Goal: Information Seeking & Learning: Find contact information

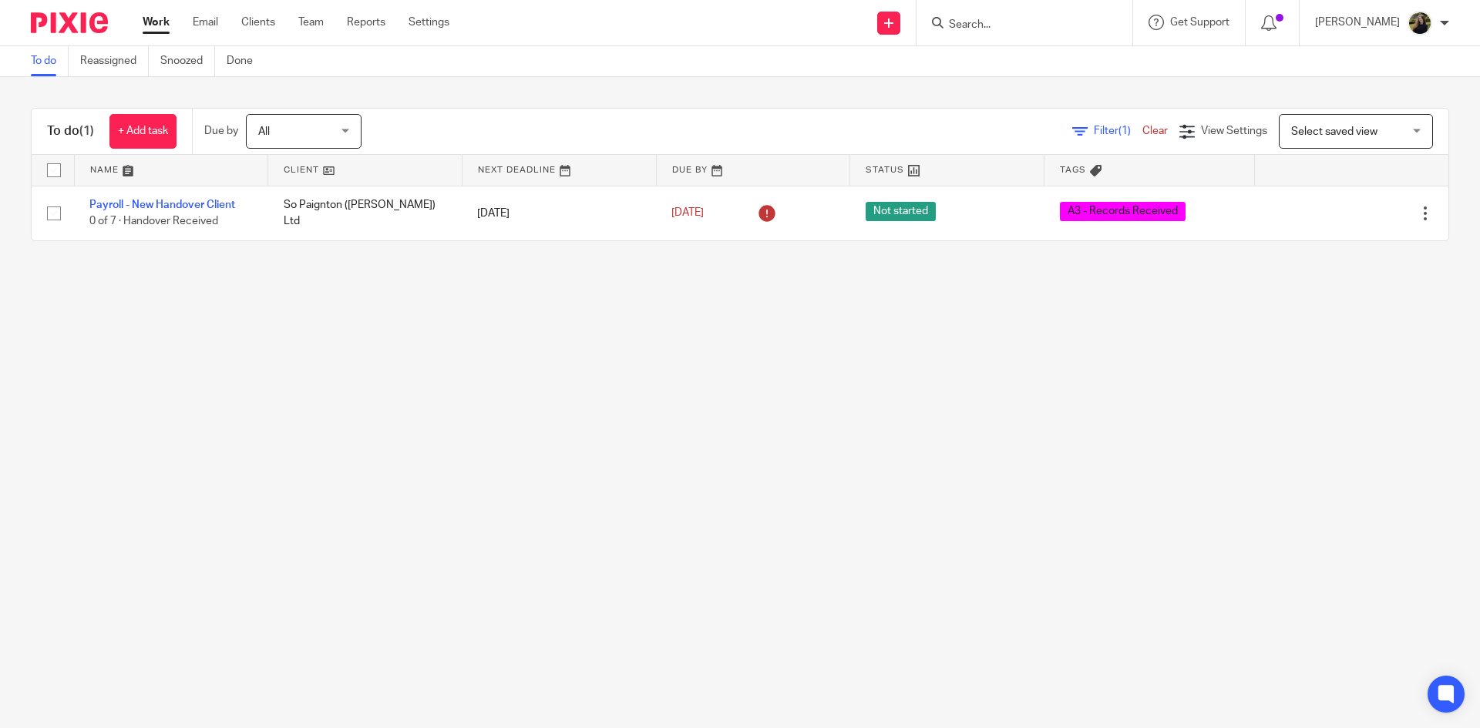
drag, startPoint x: 1016, startPoint y: 42, endPoint x: 1001, endPoint y: 32, distance: 18.4
click at [1011, 42] on div at bounding box center [1025, 22] width 216 height 45
click at [997, 29] on input "Search" at bounding box center [1016, 26] width 139 height 14
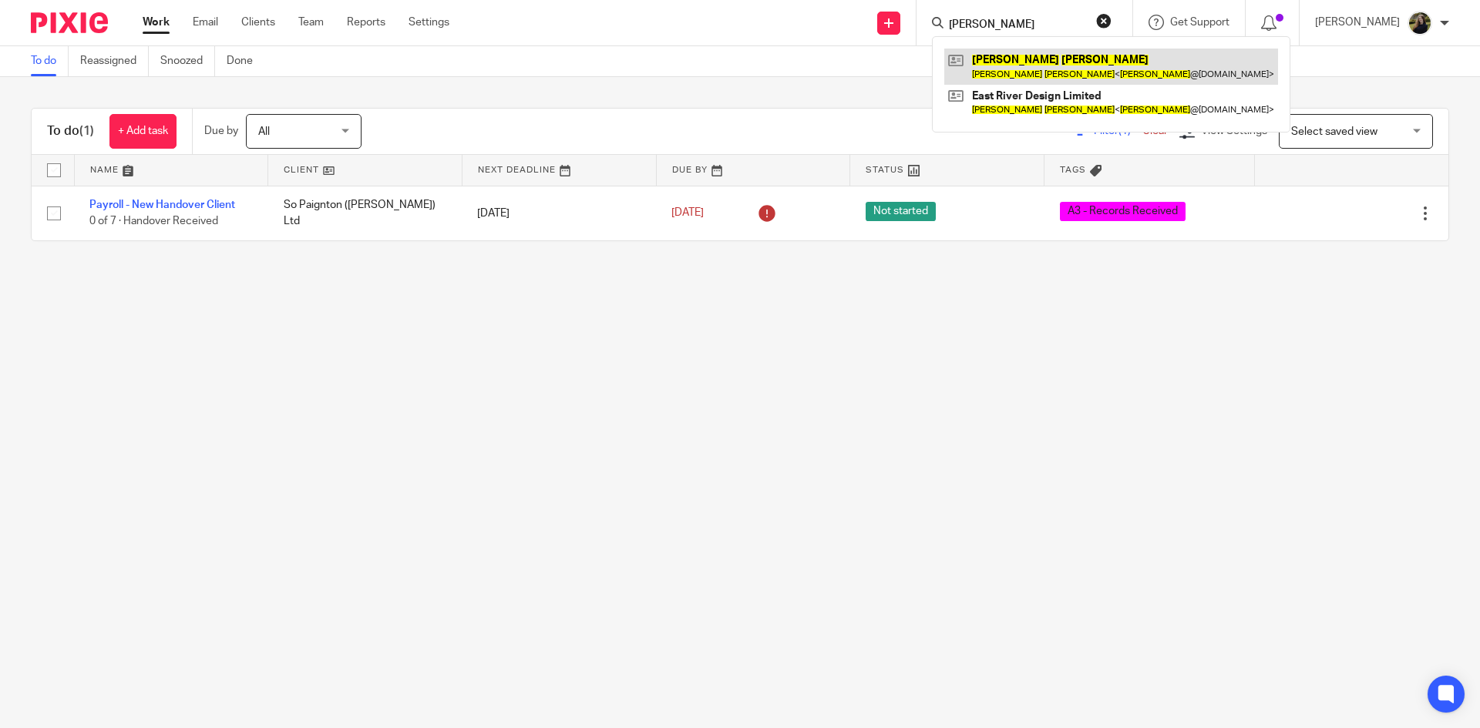
type input "gary taylor"
click at [1051, 63] on link at bounding box center [1111, 66] width 334 height 35
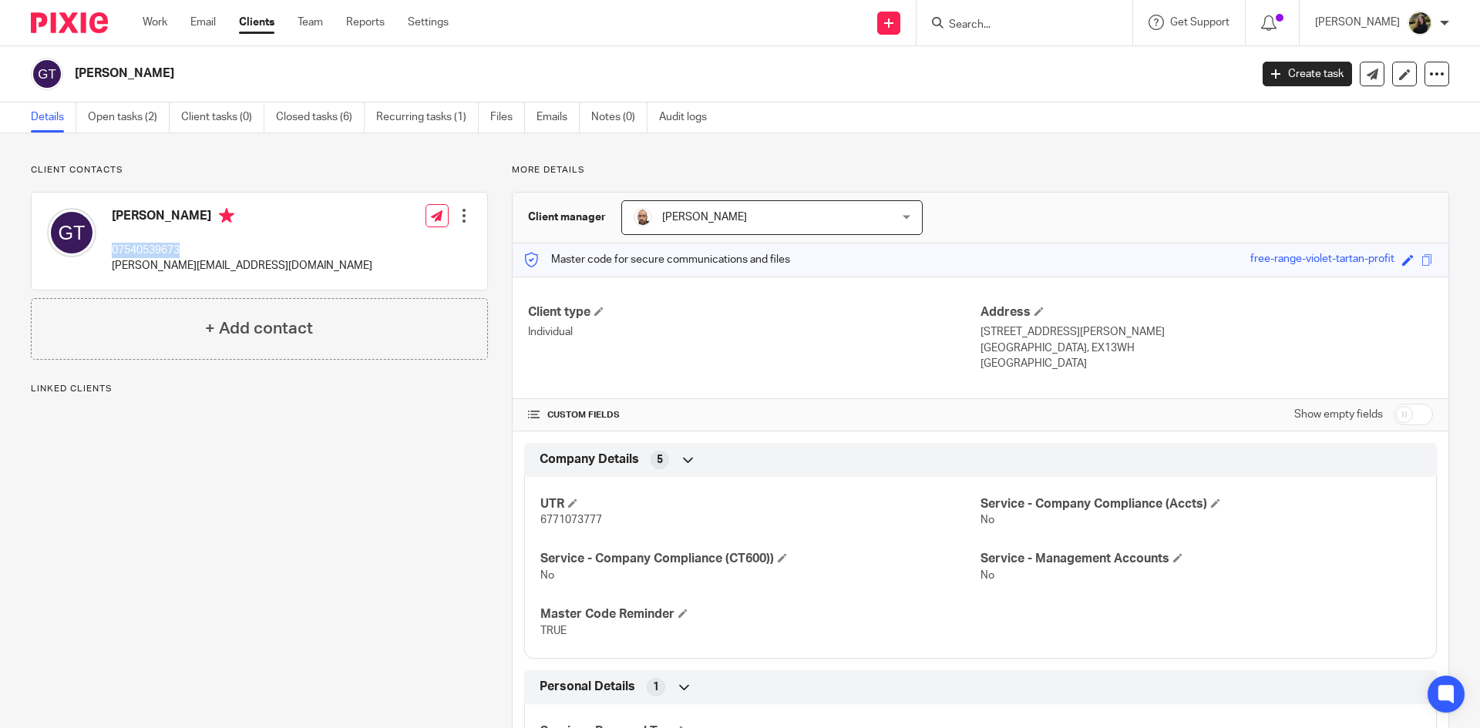
drag, startPoint x: 185, startPoint y: 248, endPoint x: 109, endPoint y: 246, distance: 75.6
click at [109, 246] on div "Gary Taylor 07540539673 gary@eastriver.studio" at bounding box center [209, 241] width 325 height 82
copy p "07540539673"
click at [85, 18] on img at bounding box center [69, 22] width 77 height 21
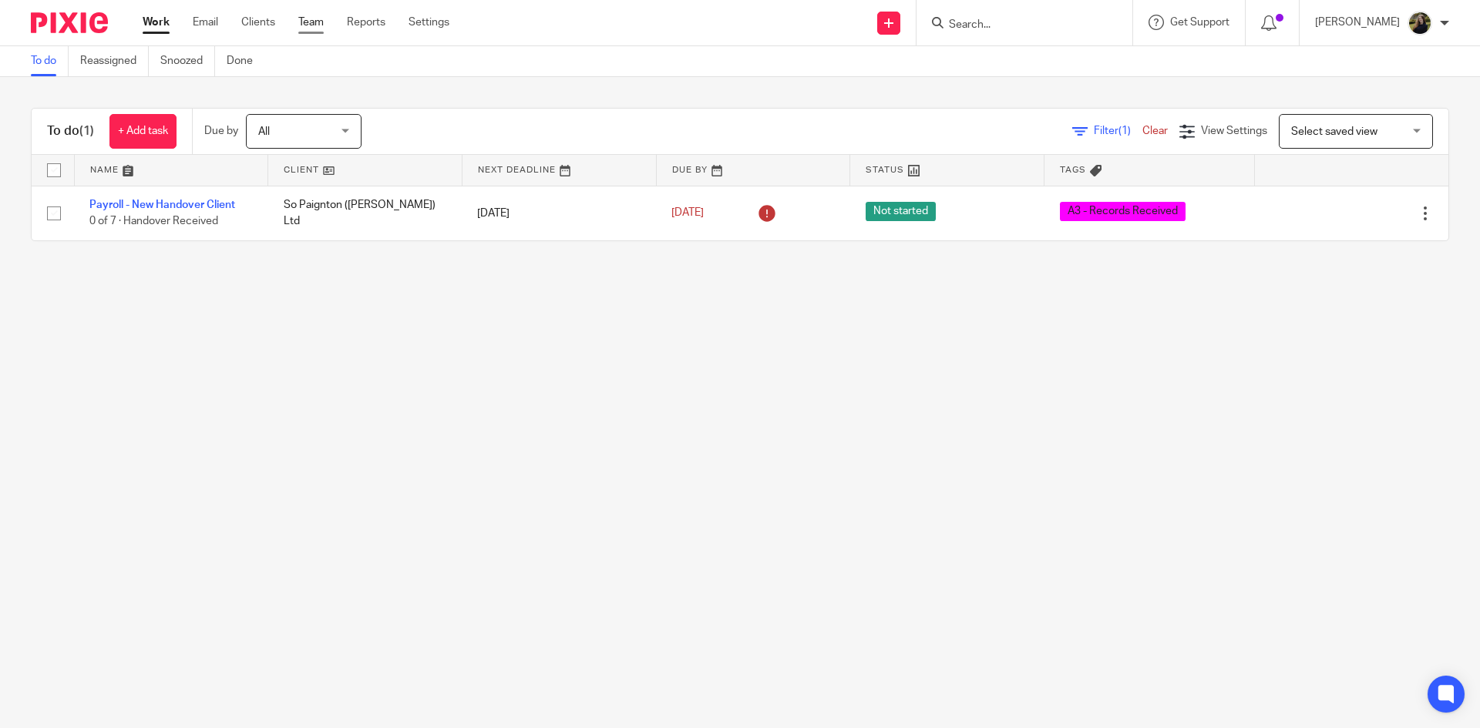
click at [315, 20] on link "Team" at bounding box center [310, 22] width 25 height 15
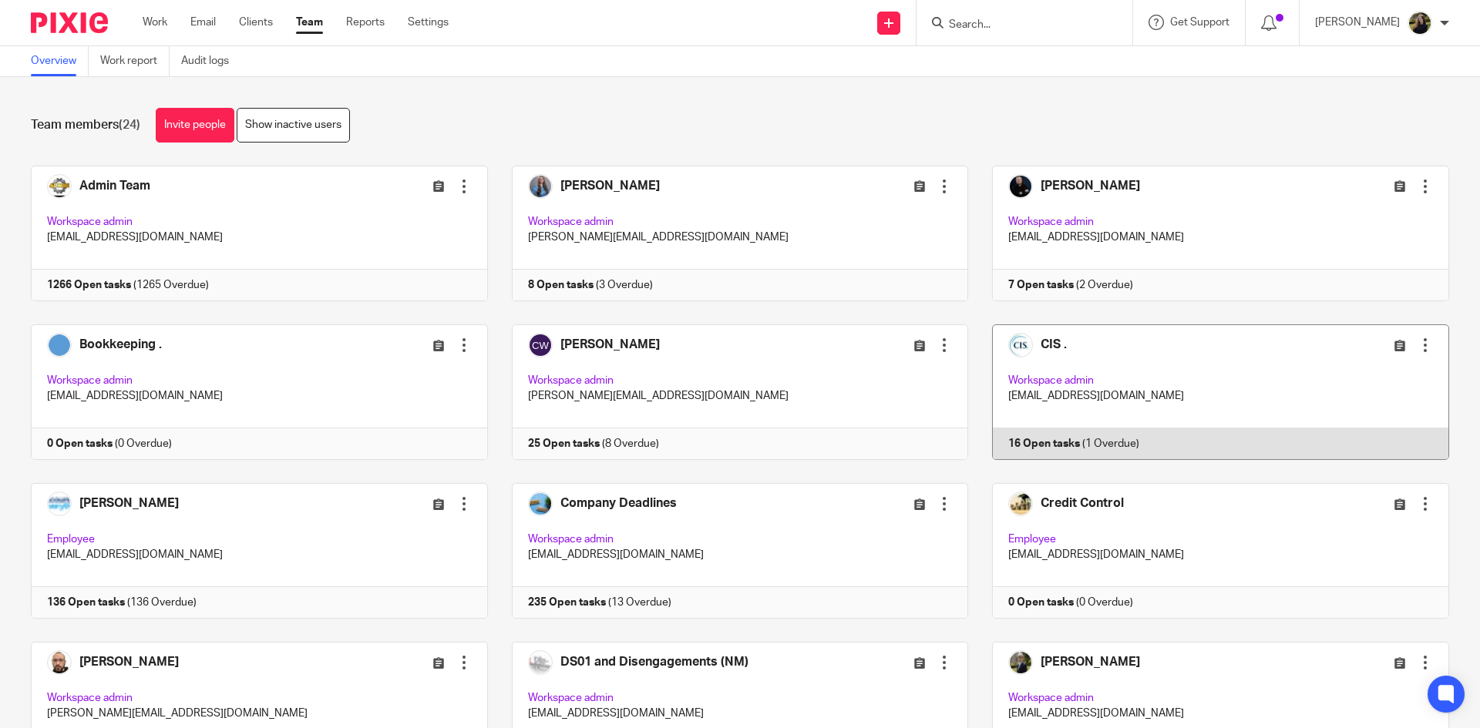
click at [1155, 374] on link at bounding box center [1208, 393] width 481 height 136
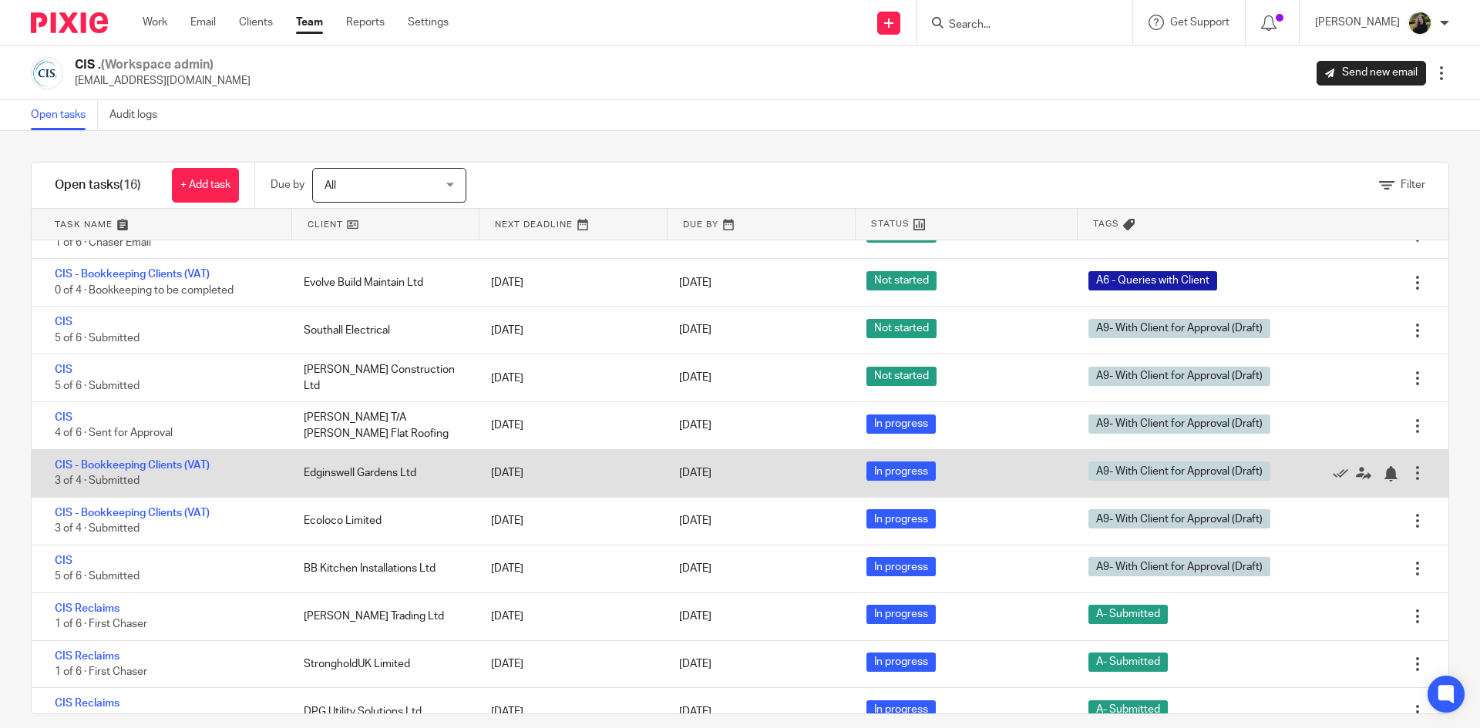
scroll to position [308, 0]
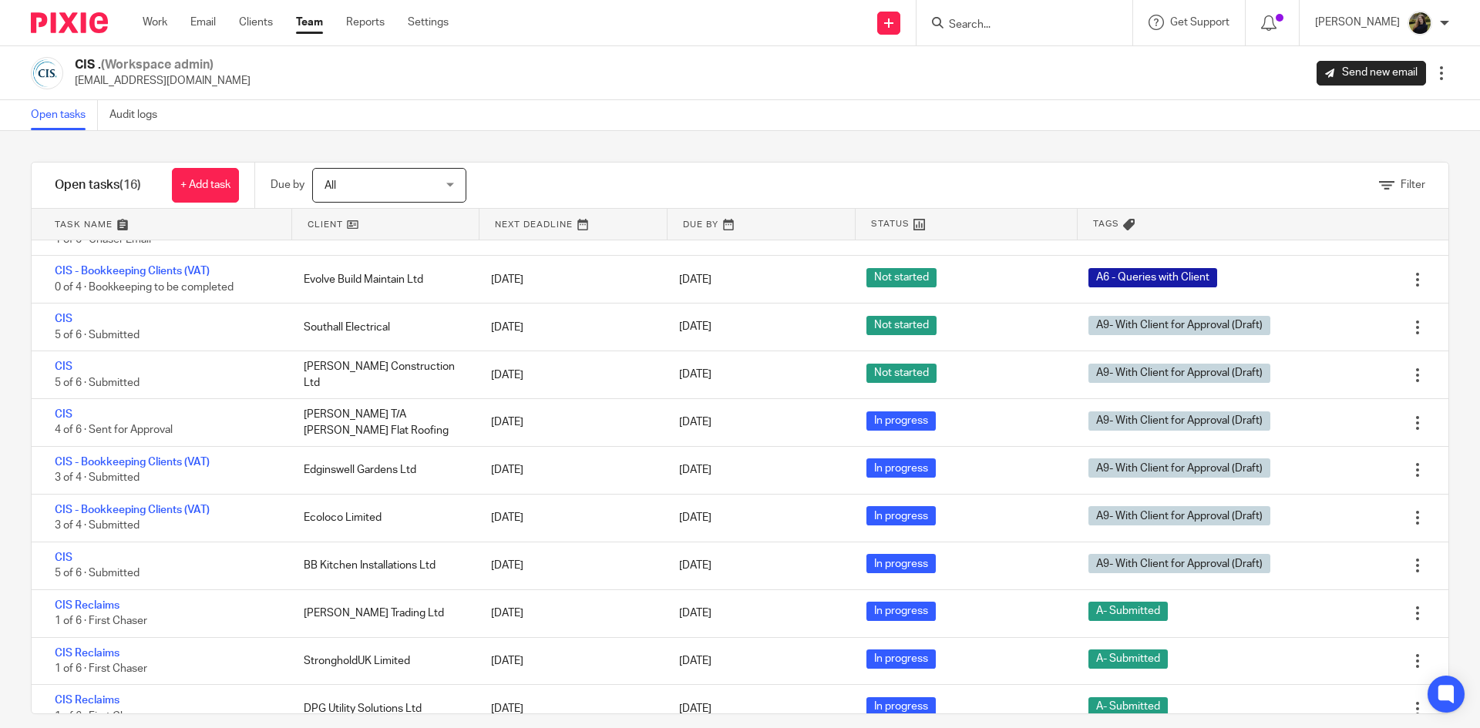
click at [1048, 26] on input "Search" at bounding box center [1016, 26] width 139 height 14
type input "evolve"
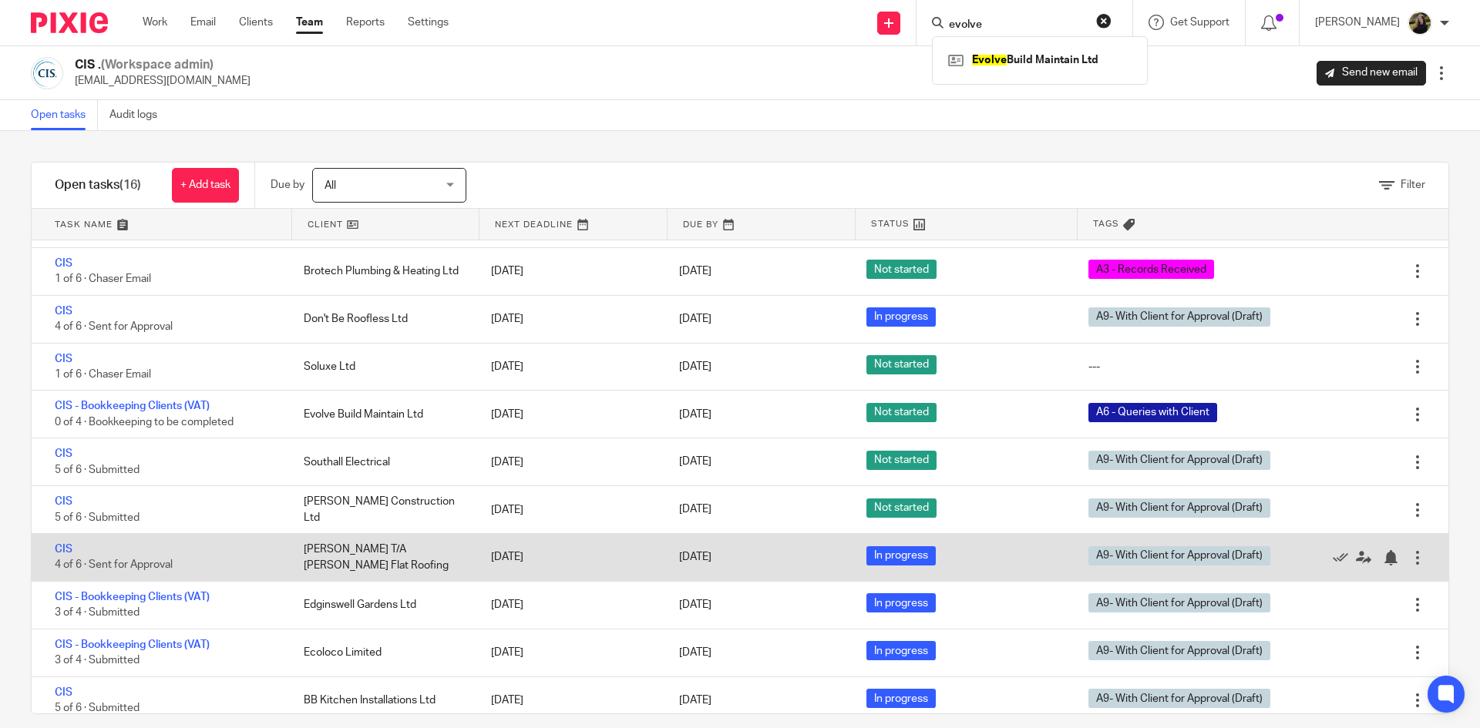
scroll to position [173, 0]
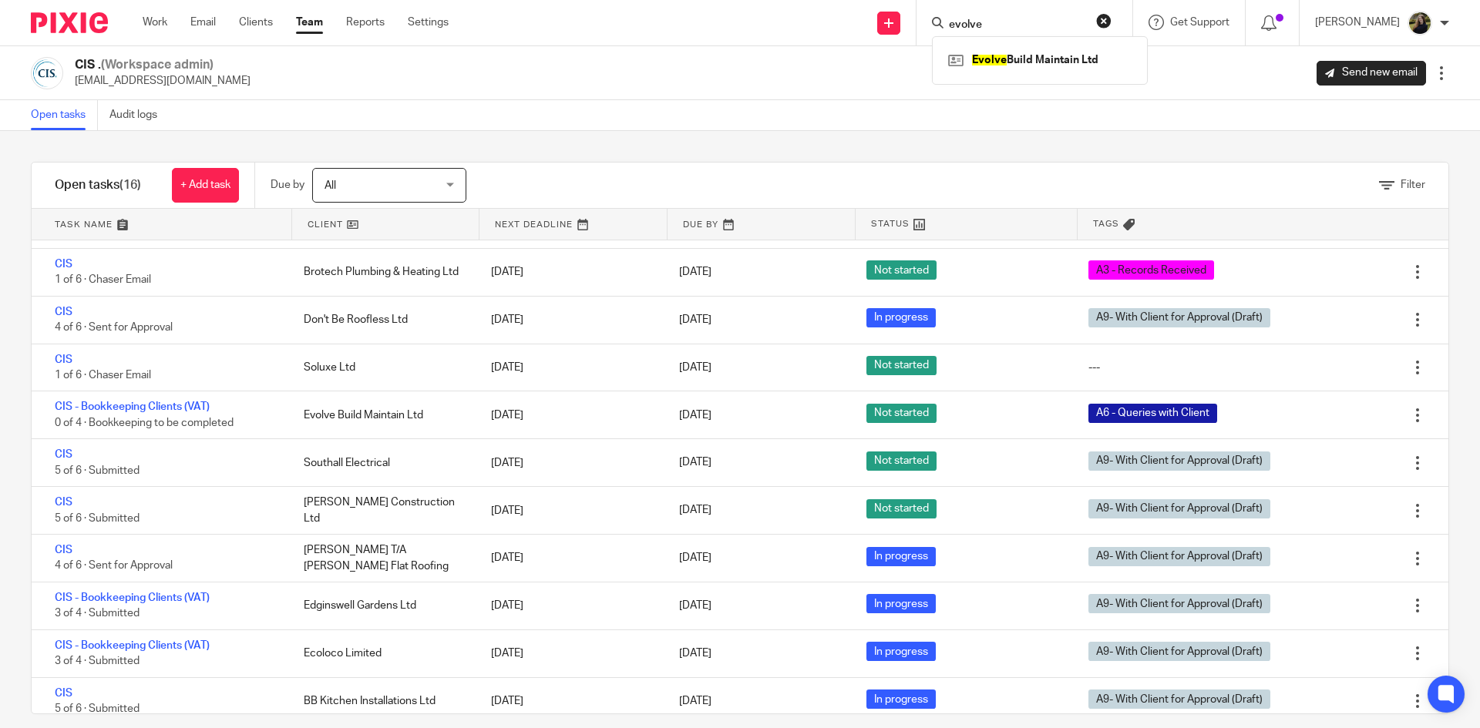
click at [725, 72] on div "CIS . (Workspace admin) cis@accounting4everything.com Send new email Edit user …" at bounding box center [740, 73] width 1418 height 32
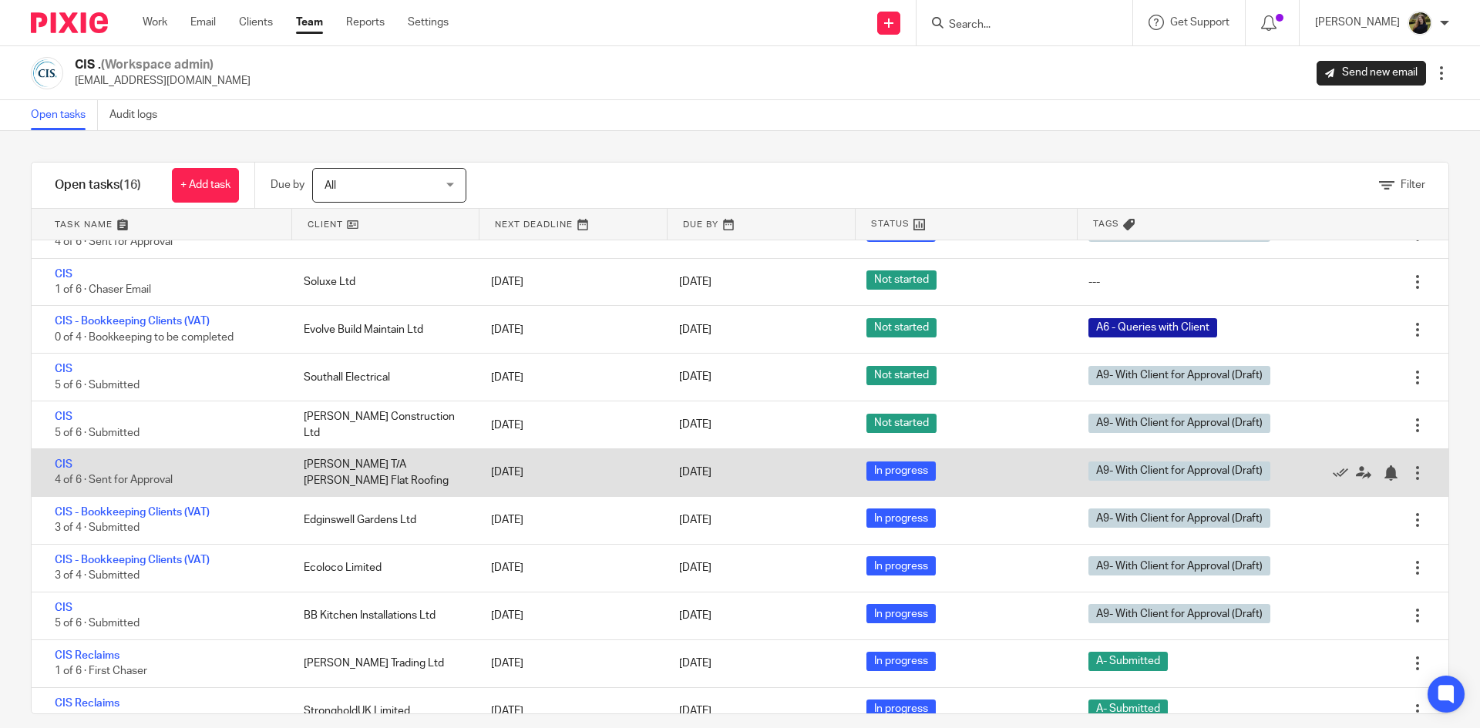
scroll to position [96, 0]
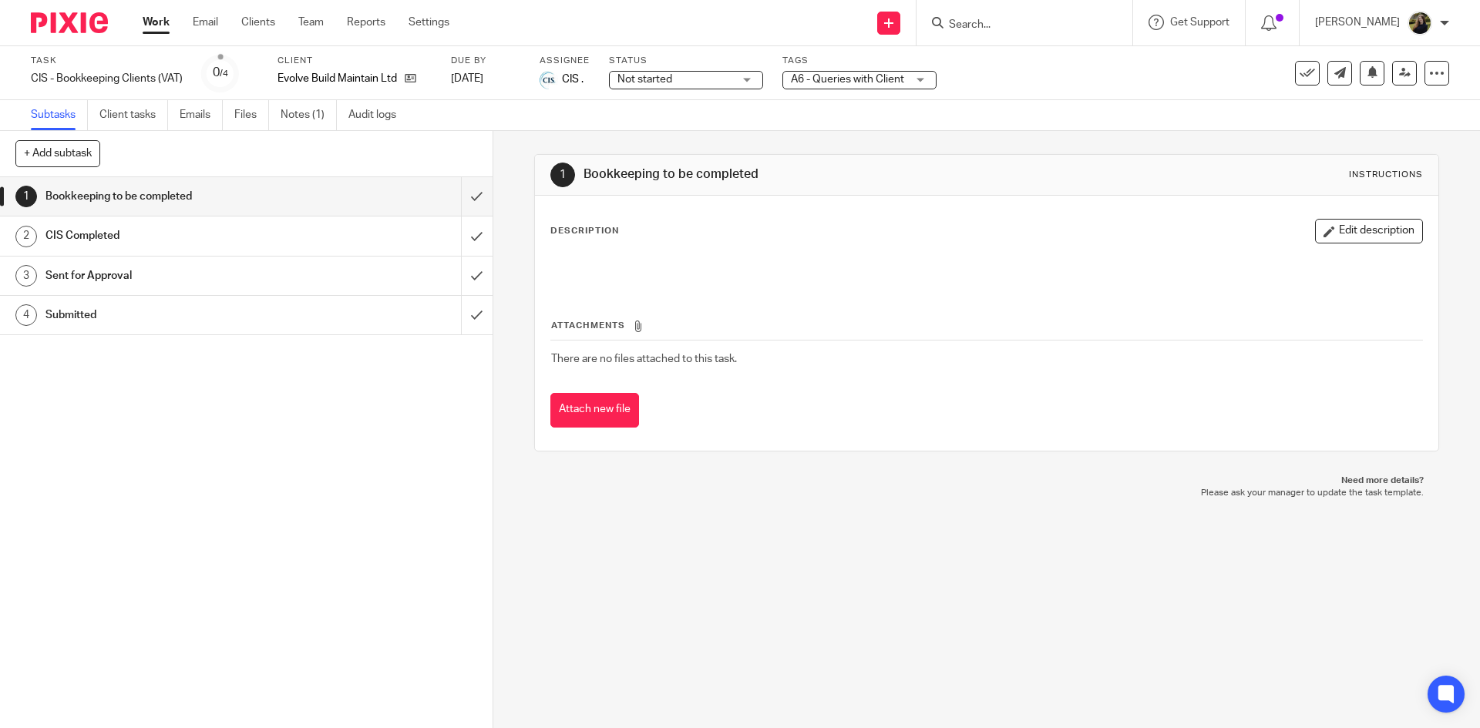
click at [299, 99] on div "Task CIS - Bookkeeping Clients (VAT) Save CIS - Bookkeeping Clients (VAT) 0 /4 …" at bounding box center [740, 73] width 1480 height 54
click at [297, 109] on link "Notes (1)" at bounding box center [309, 115] width 56 height 30
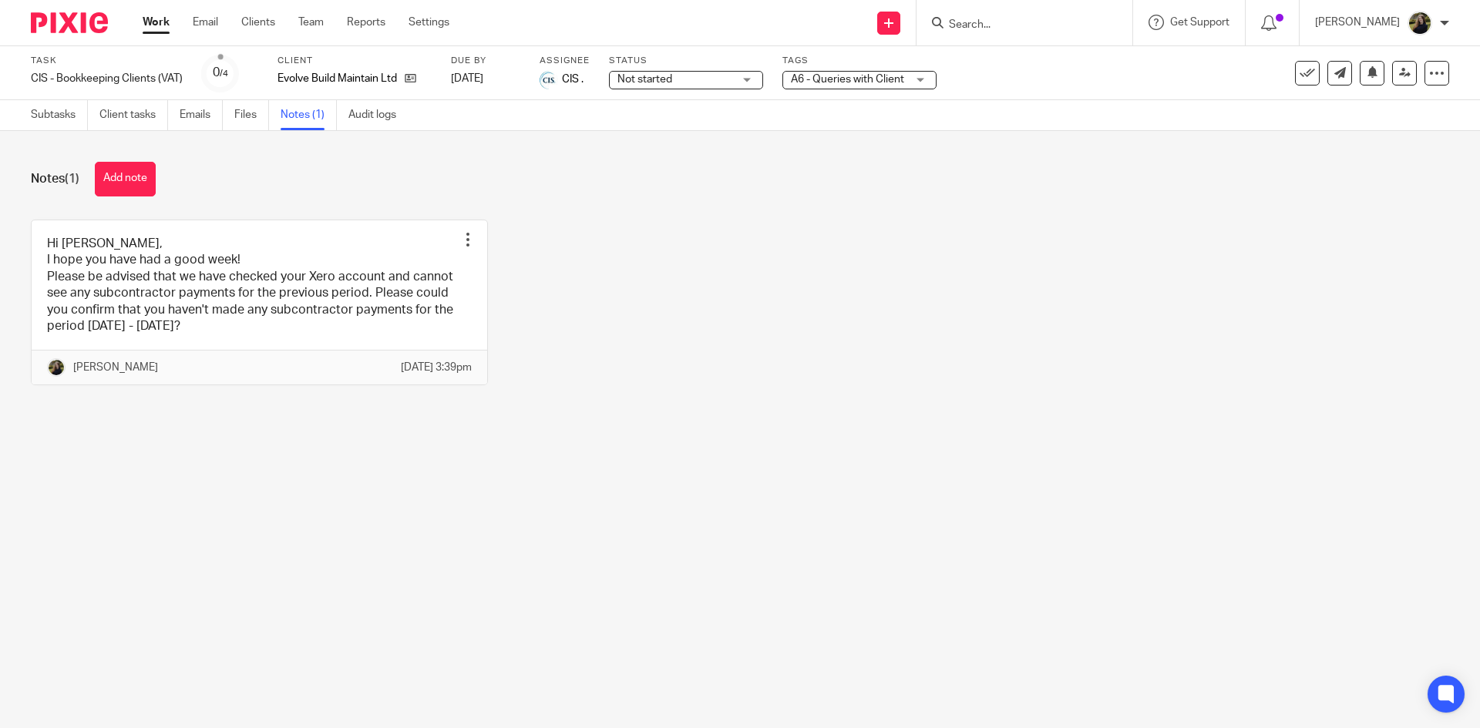
click at [826, 192] on div "Notes (1) Add note" at bounding box center [740, 179] width 1418 height 35
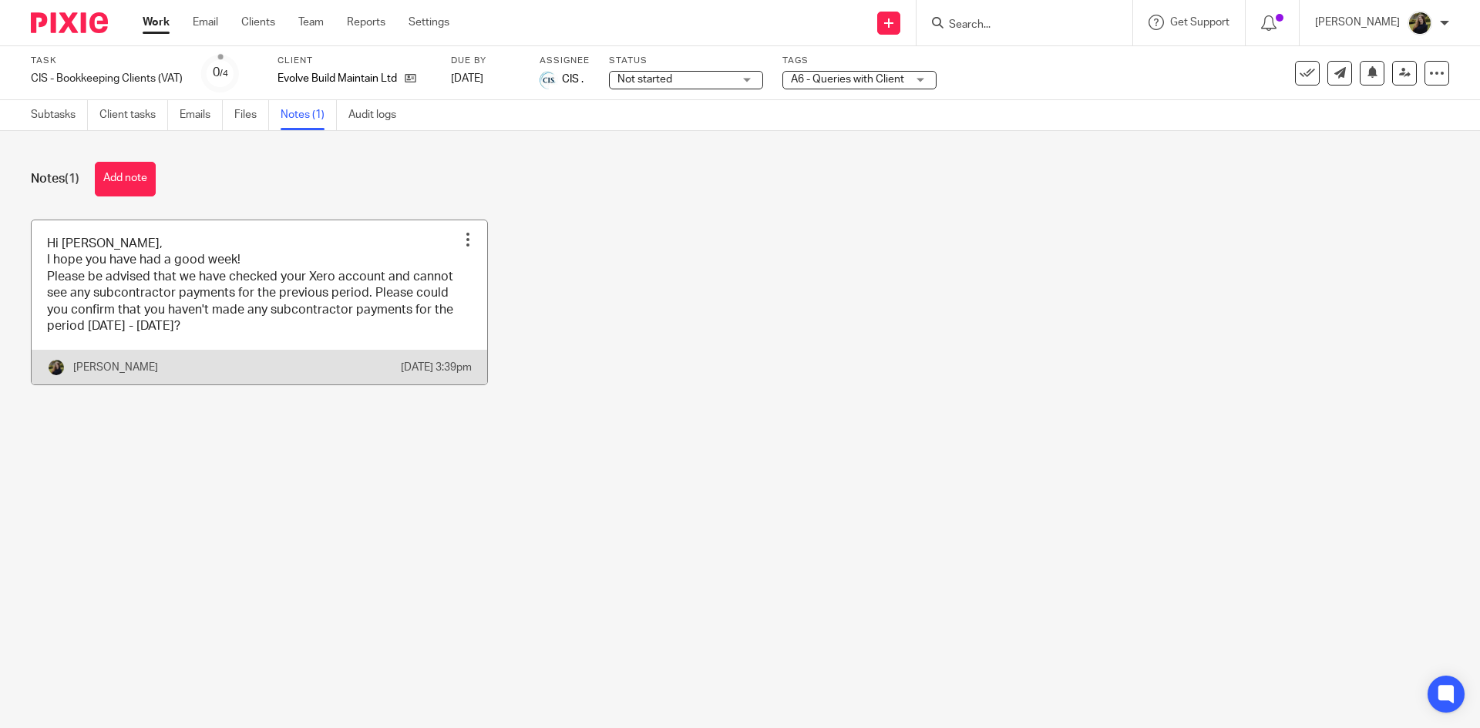
click at [271, 272] on link at bounding box center [260, 302] width 456 height 165
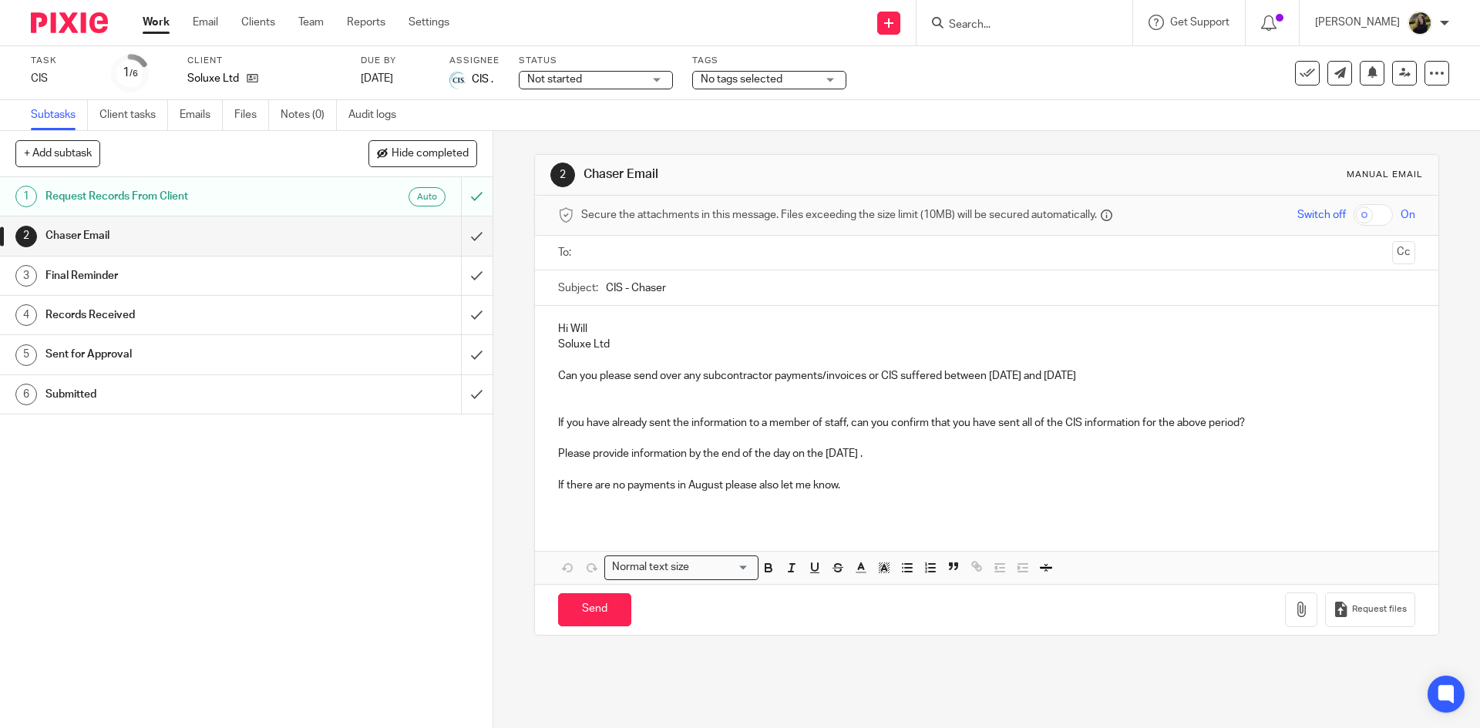
click at [992, 21] on input "Search" at bounding box center [1016, 26] width 139 height 14
click at [1030, 20] on input "Search" at bounding box center [1016, 26] width 139 height 14
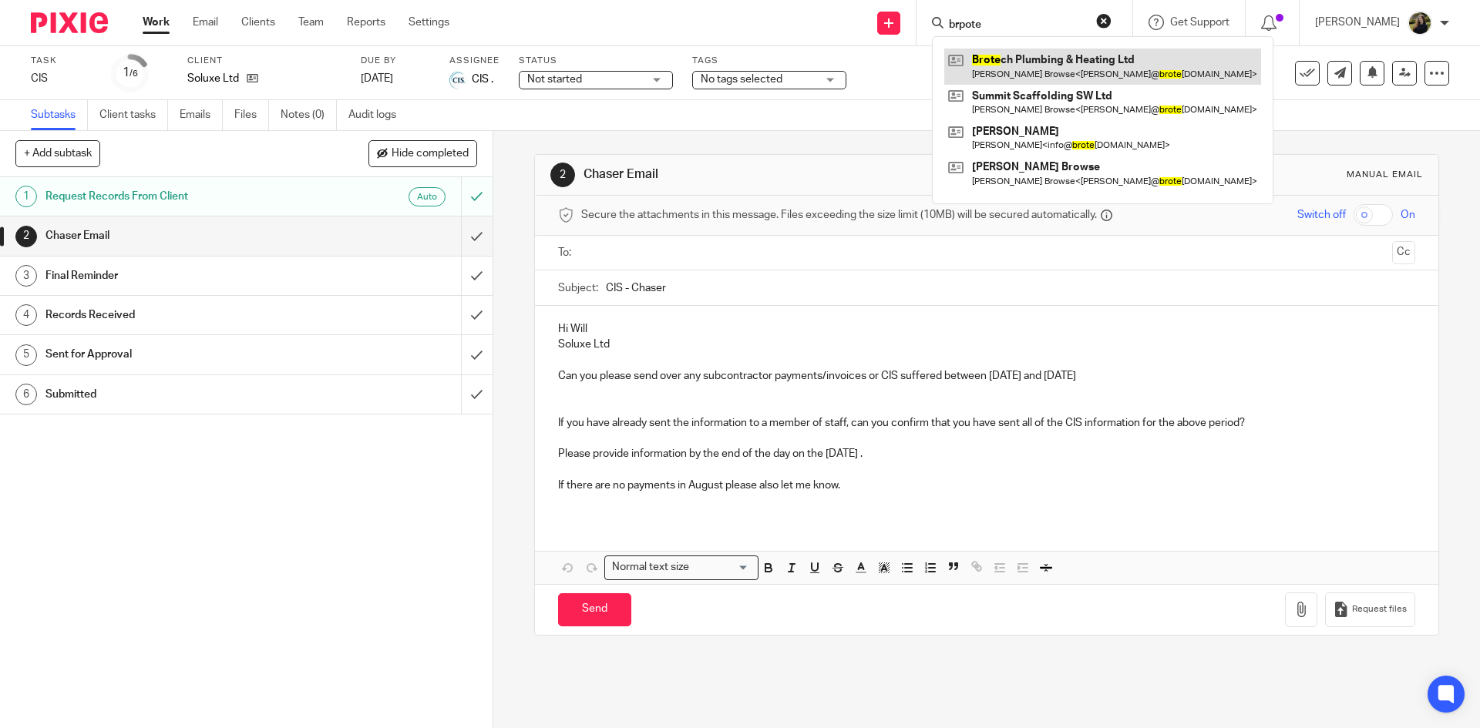
type input "brpote"
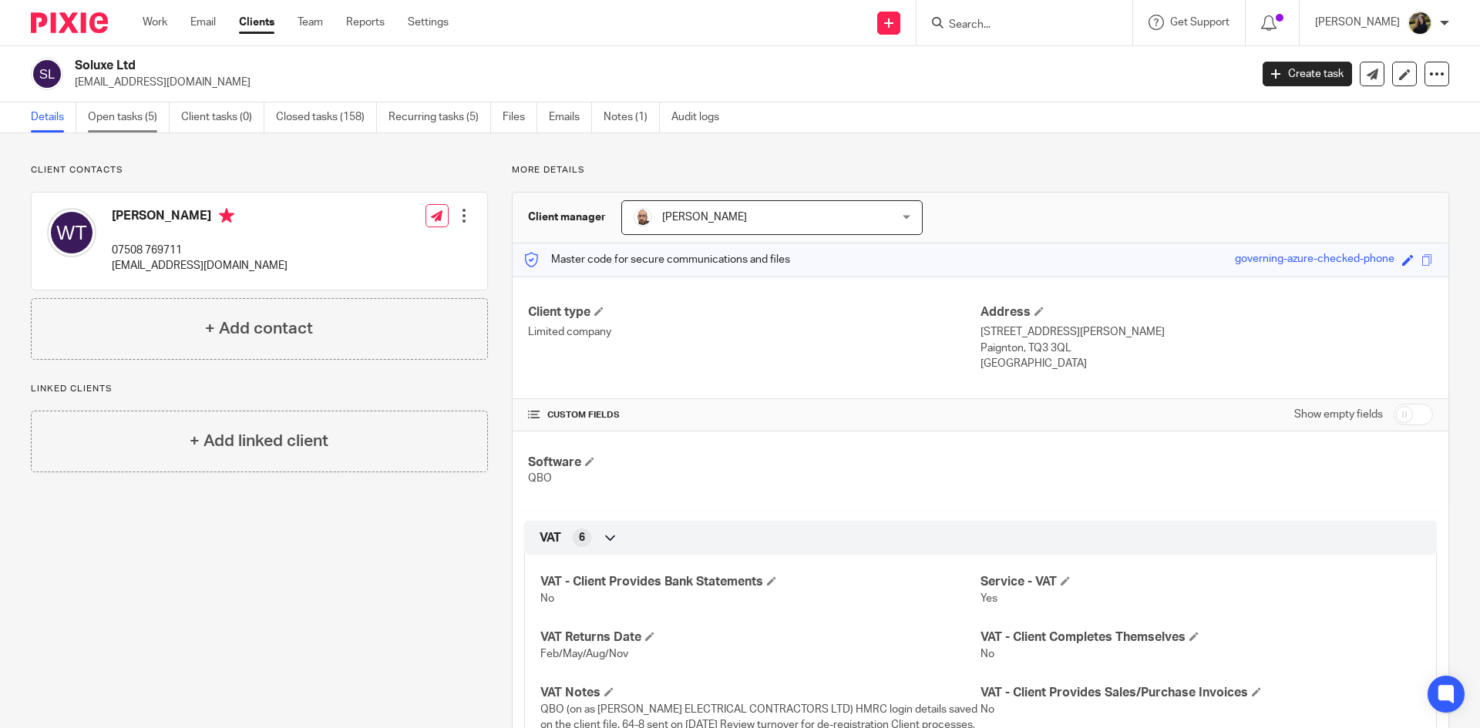
click at [136, 115] on link "Open tasks (5)" at bounding box center [129, 118] width 82 height 30
click at [164, 103] on link "Open tasks (5)" at bounding box center [129, 118] width 82 height 30
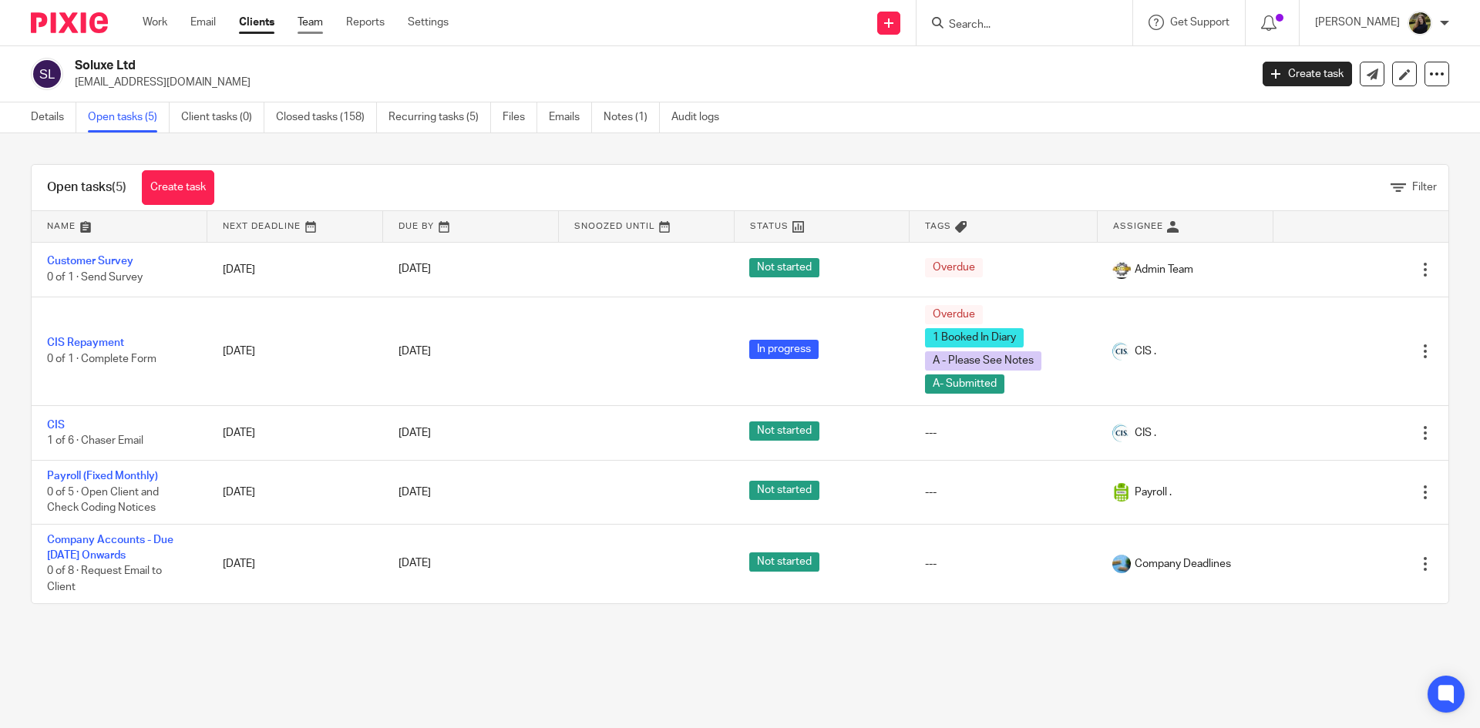
click at [322, 15] on link "Team" at bounding box center [310, 22] width 25 height 15
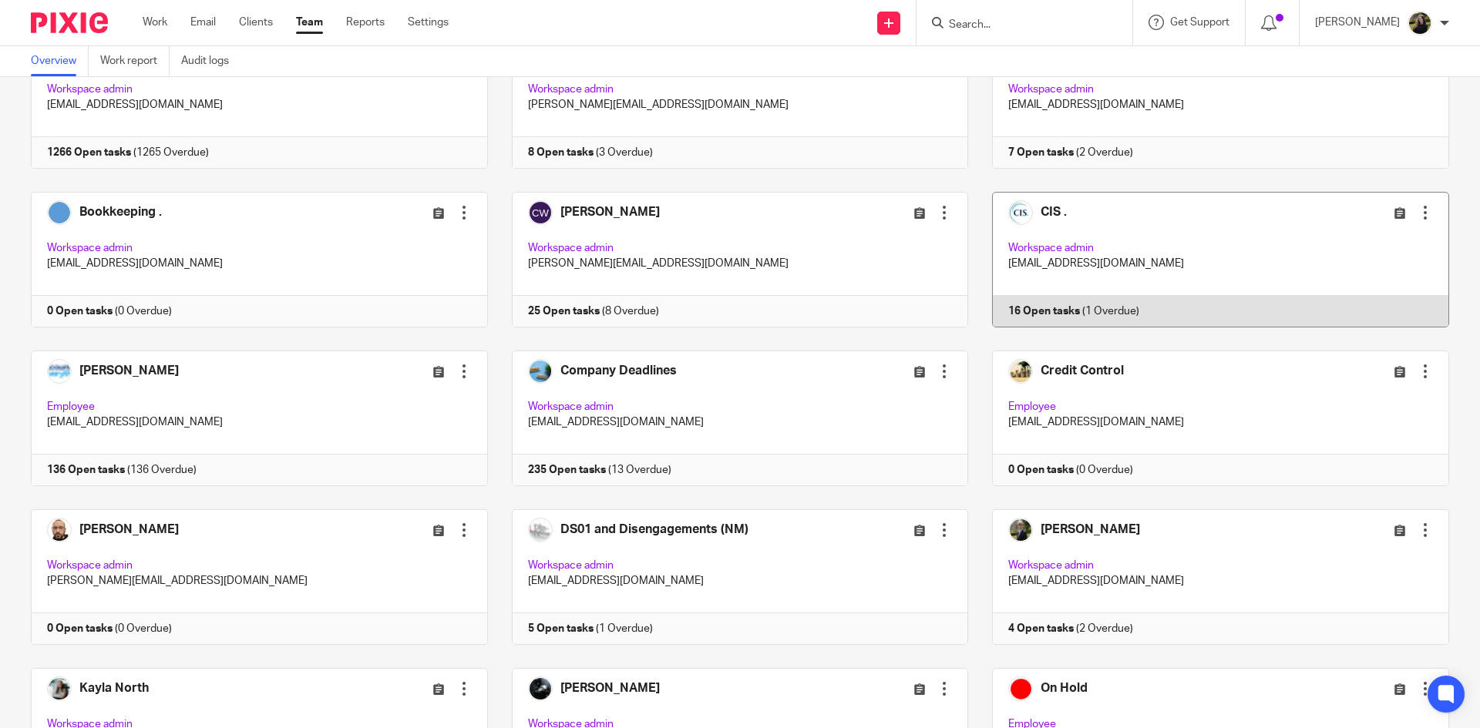
scroll to position [154, 0]
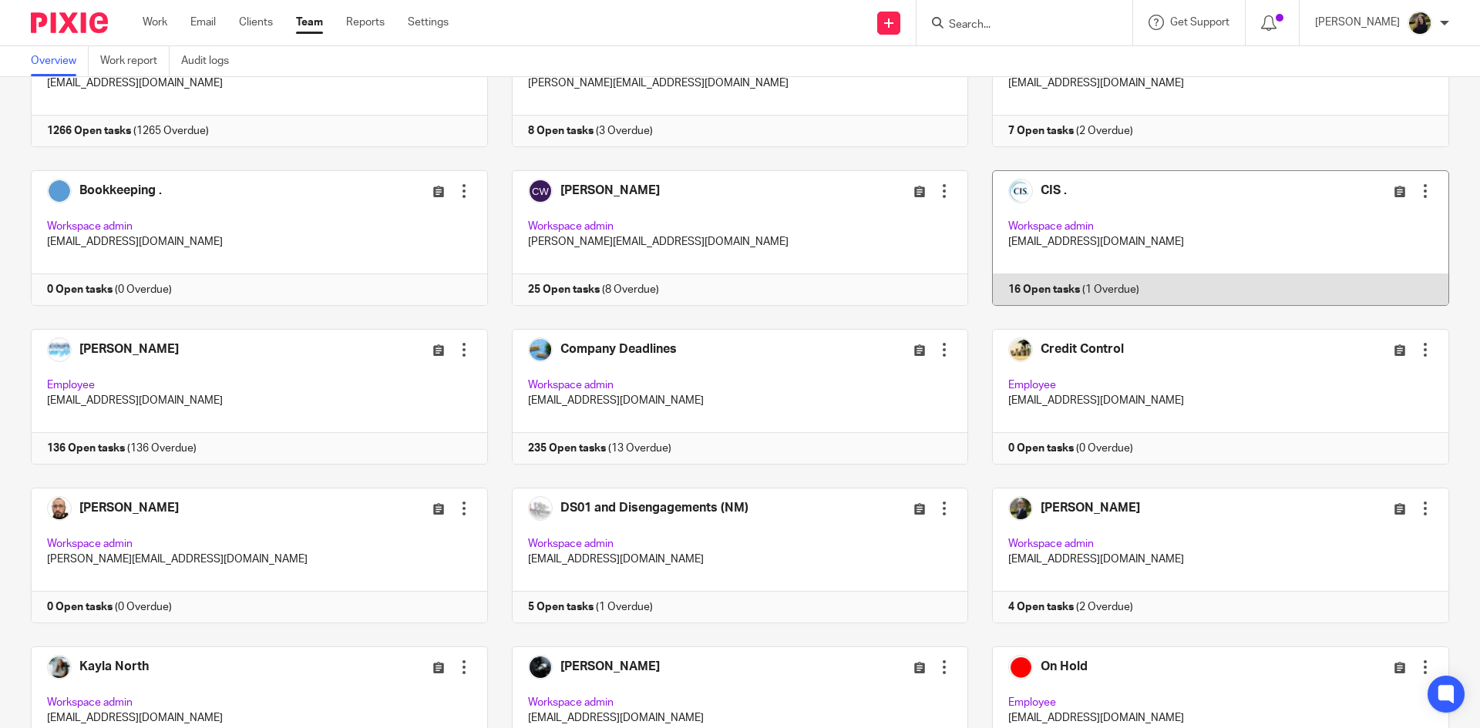
click at [1122, 233] on link at bounding box center [1208, 238] width 481 height 136
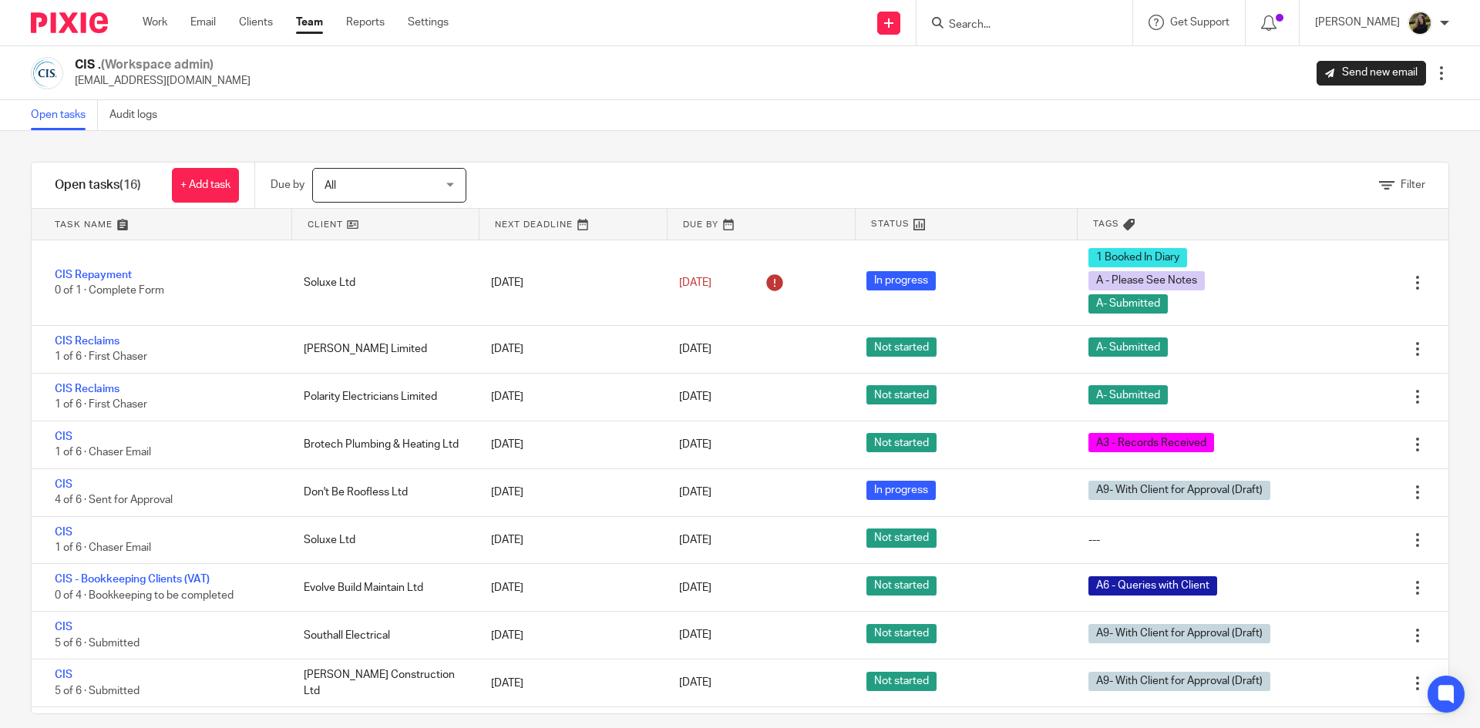
click at [966, 24] on input "Search" at bounding box center [1016, 26] width 139 height 14
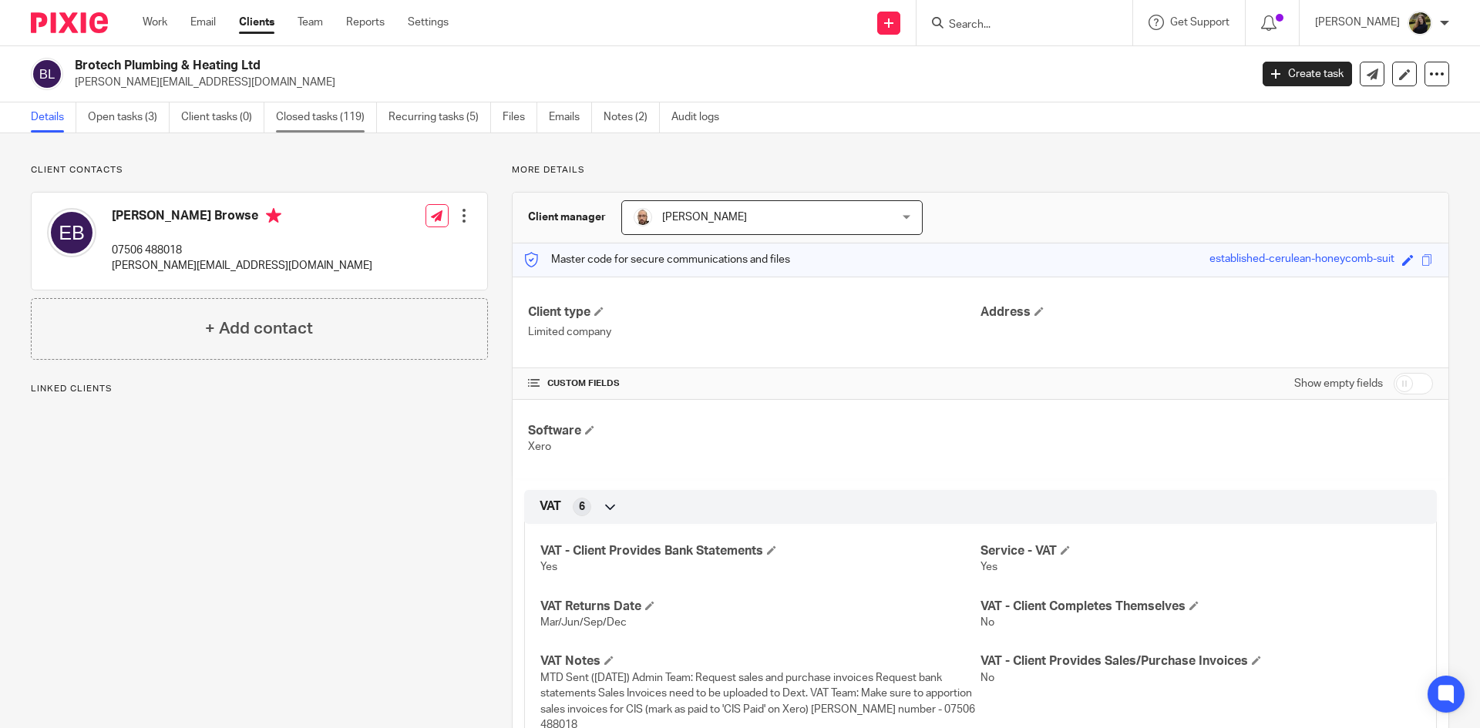
click at [280, 116] on link "Closed tasks (119)" at bounding box center [326, 118] width 101 height 30
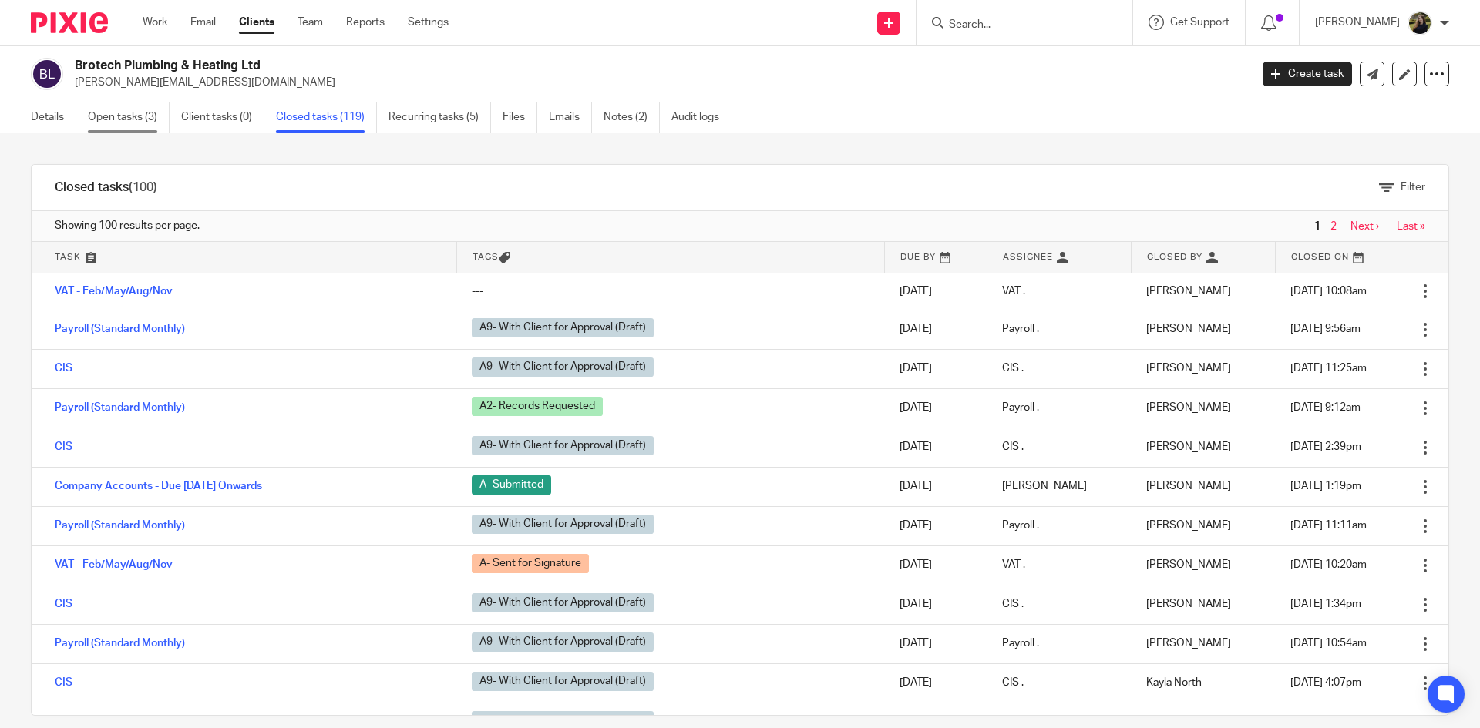
click at [130, 117] on link "Open tasks (3)" at bounding box center [129, 118] width 82 height 30
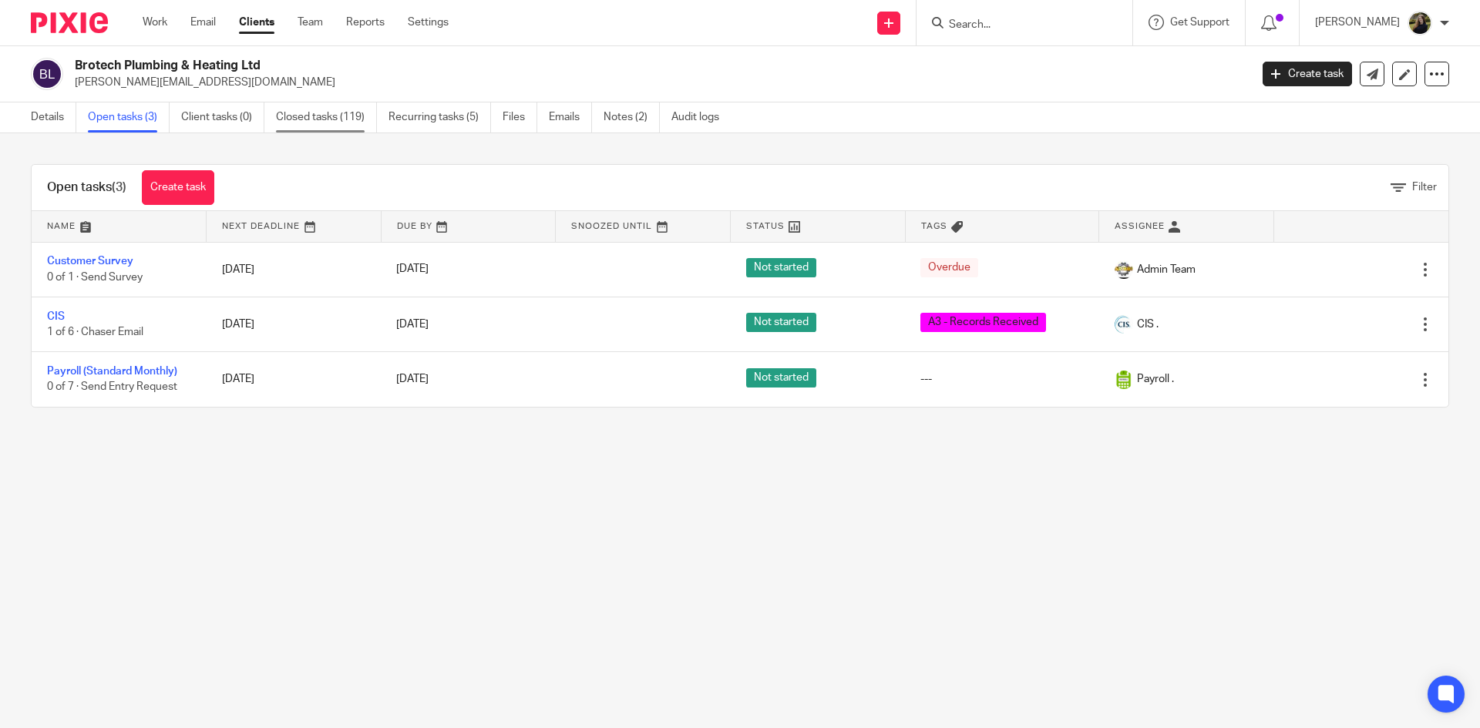
click at [318, 122] on link "Closed tasks (119)" at bounding box center [326, 118] width 101 height 30
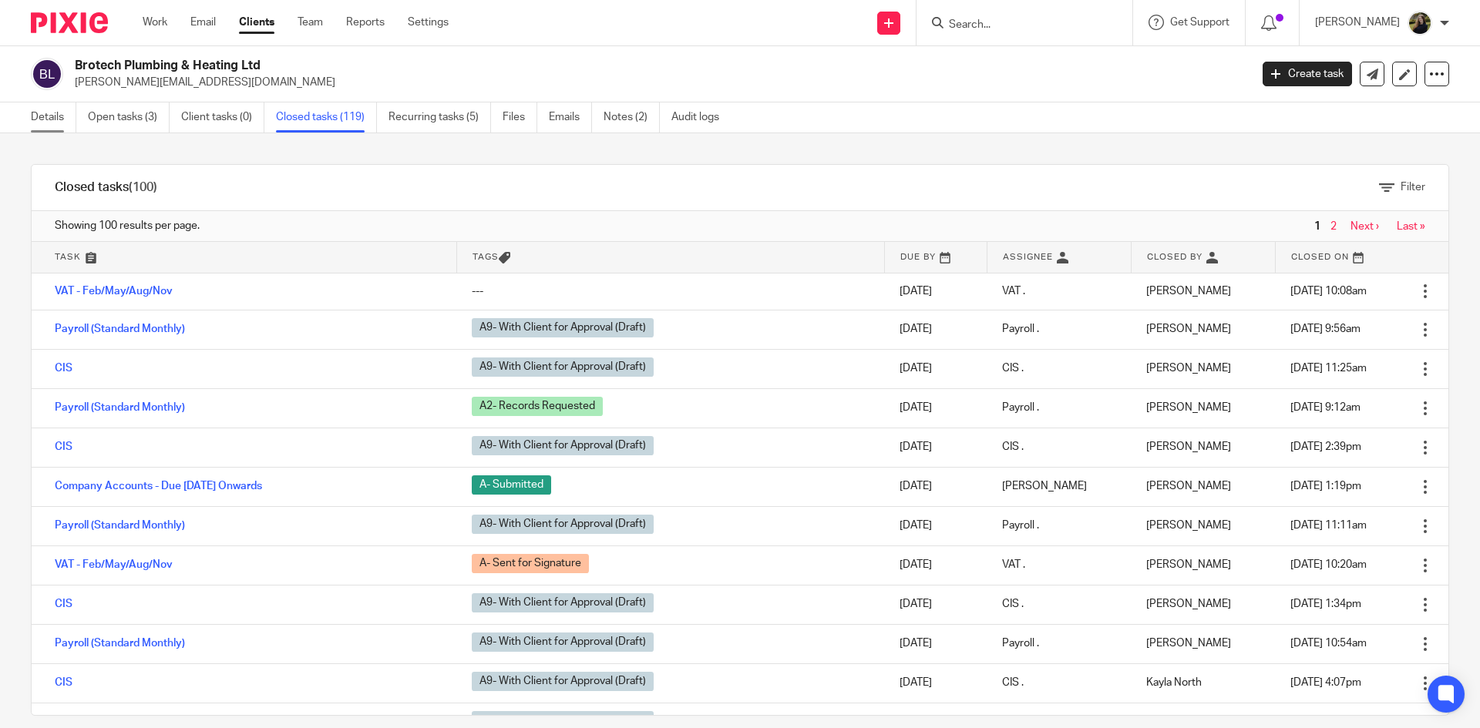
click at [64, 126] on link "Details" at bounding box center [53, 118] width 45 height 30
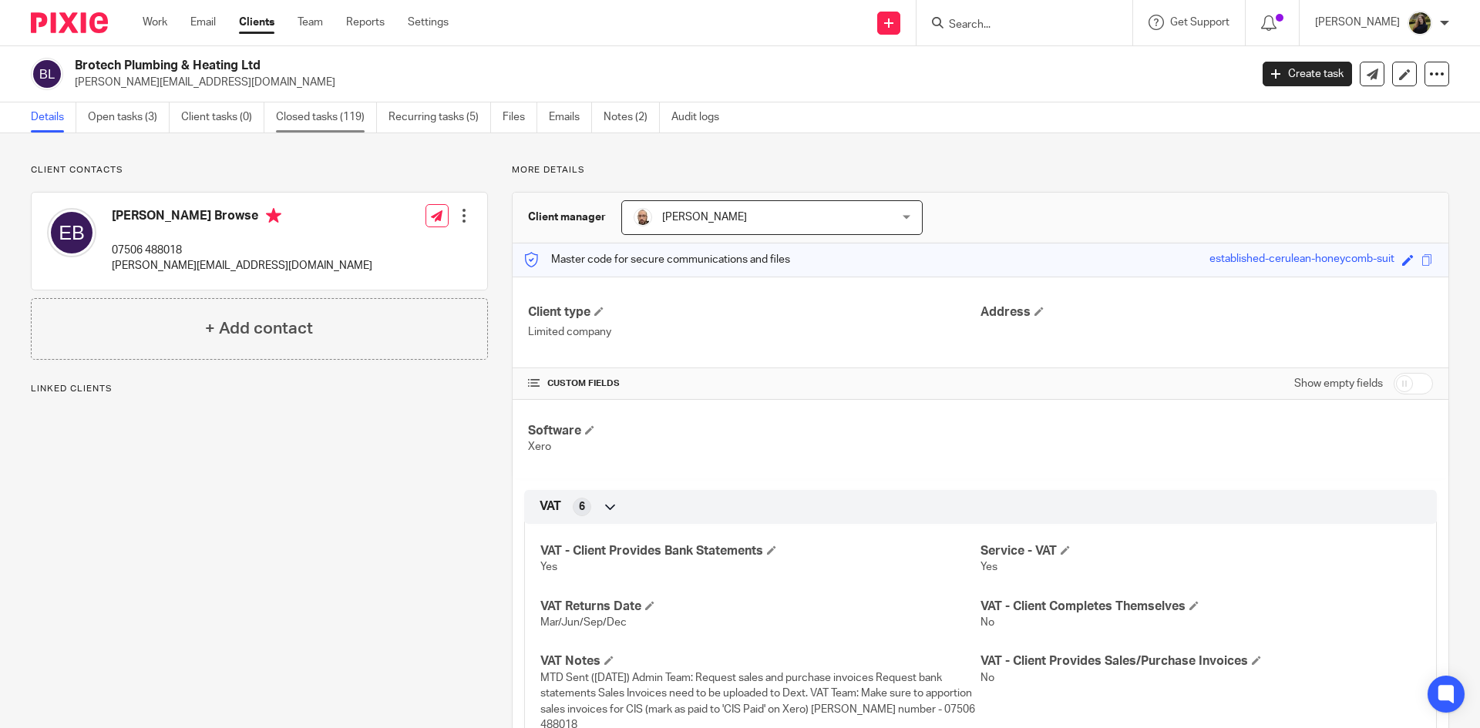
click at [304, 119] on link "Closed tasks (119)" at bounding box center [326, 118] width 101 height 30
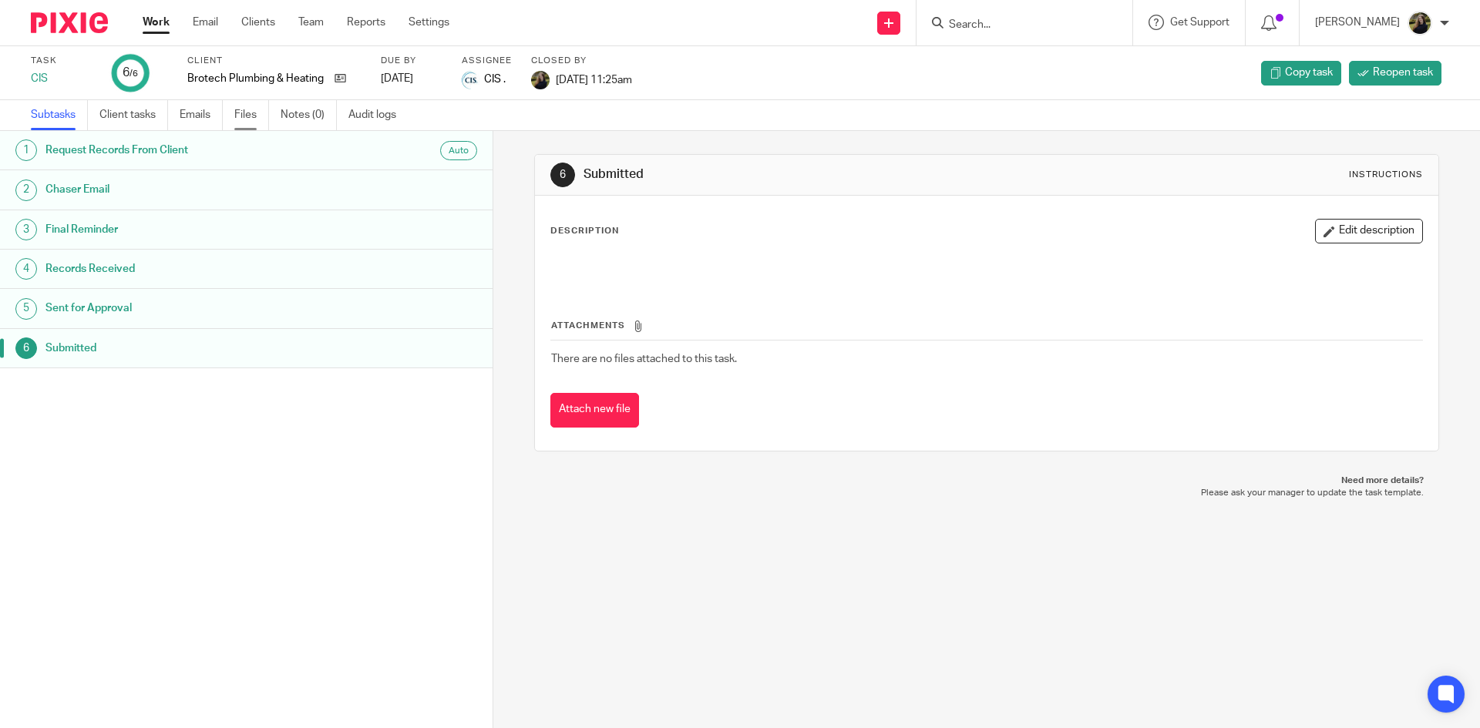
click at [244, 115] on link "Files" at bounding box center [251, 115] width 35 height 30
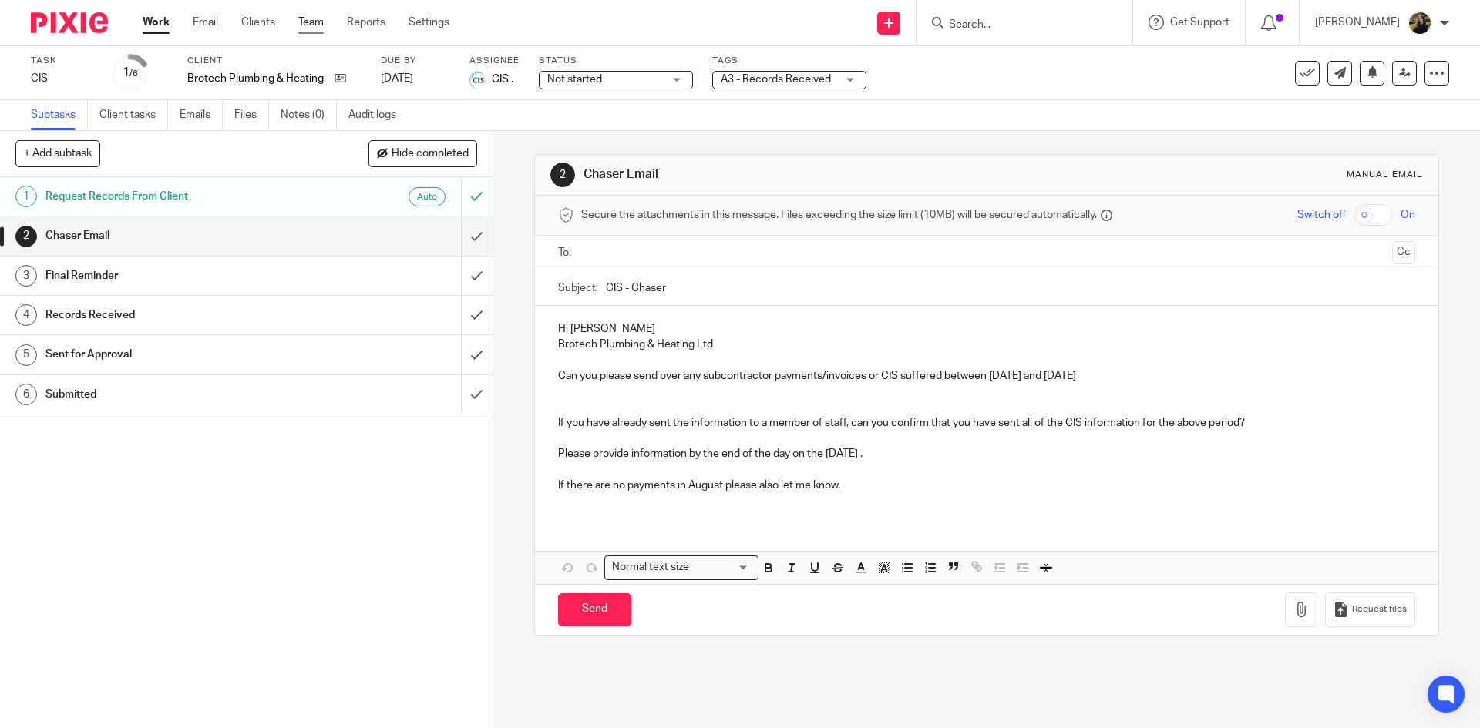
click at [315, 25] on link "Team" at bounding box center [310, 22] width 25 height 15
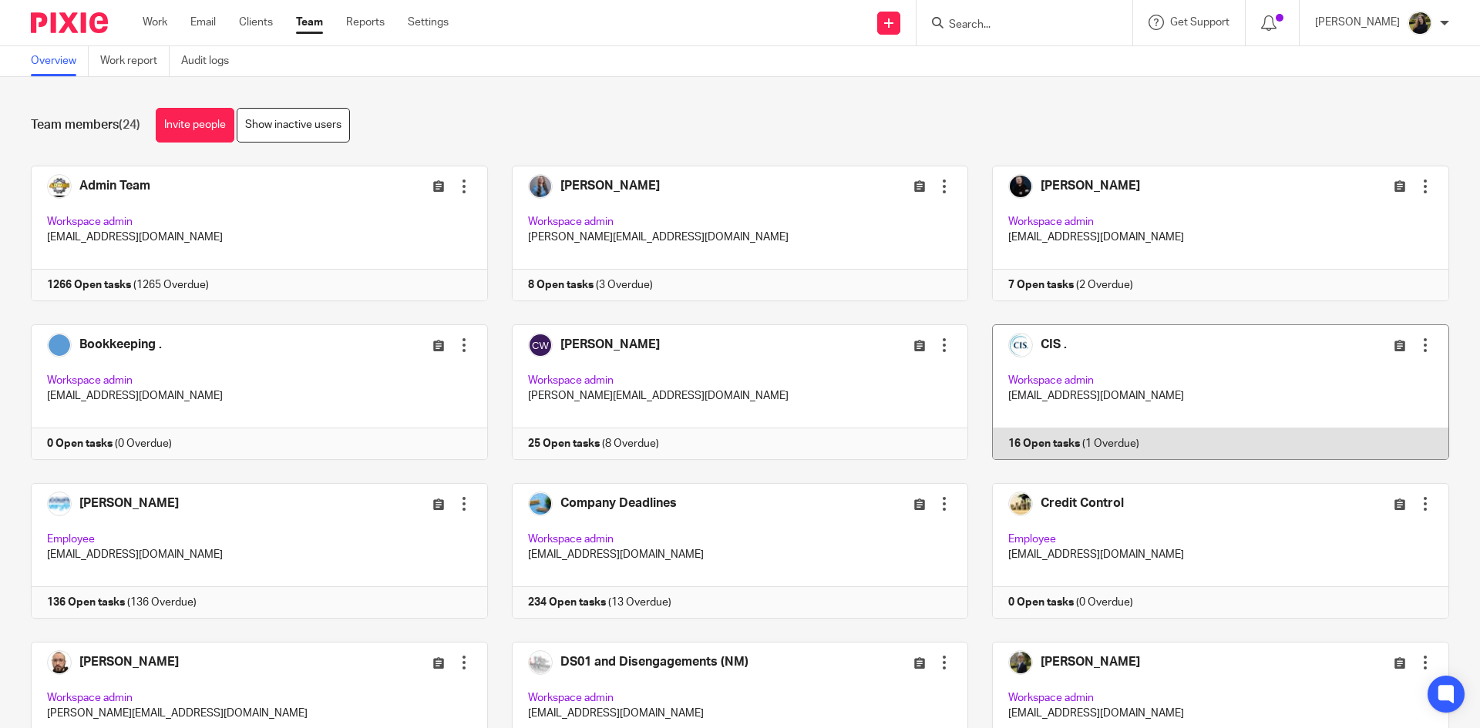
click at [1115, 358] on link at bounding box center [1208, 393] width 481 height 136
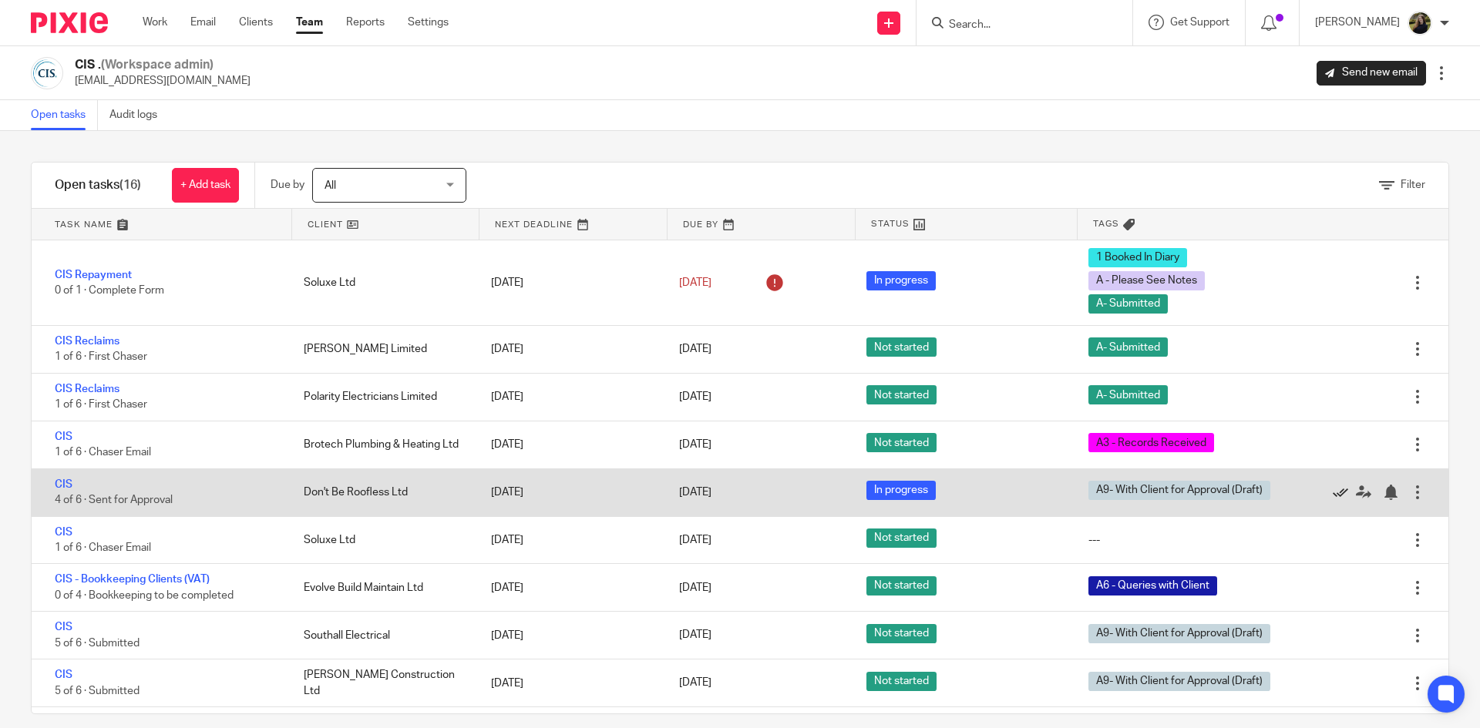
click at [1333, 489] on icon at bounding box center [1340, 492] width 15 height 15
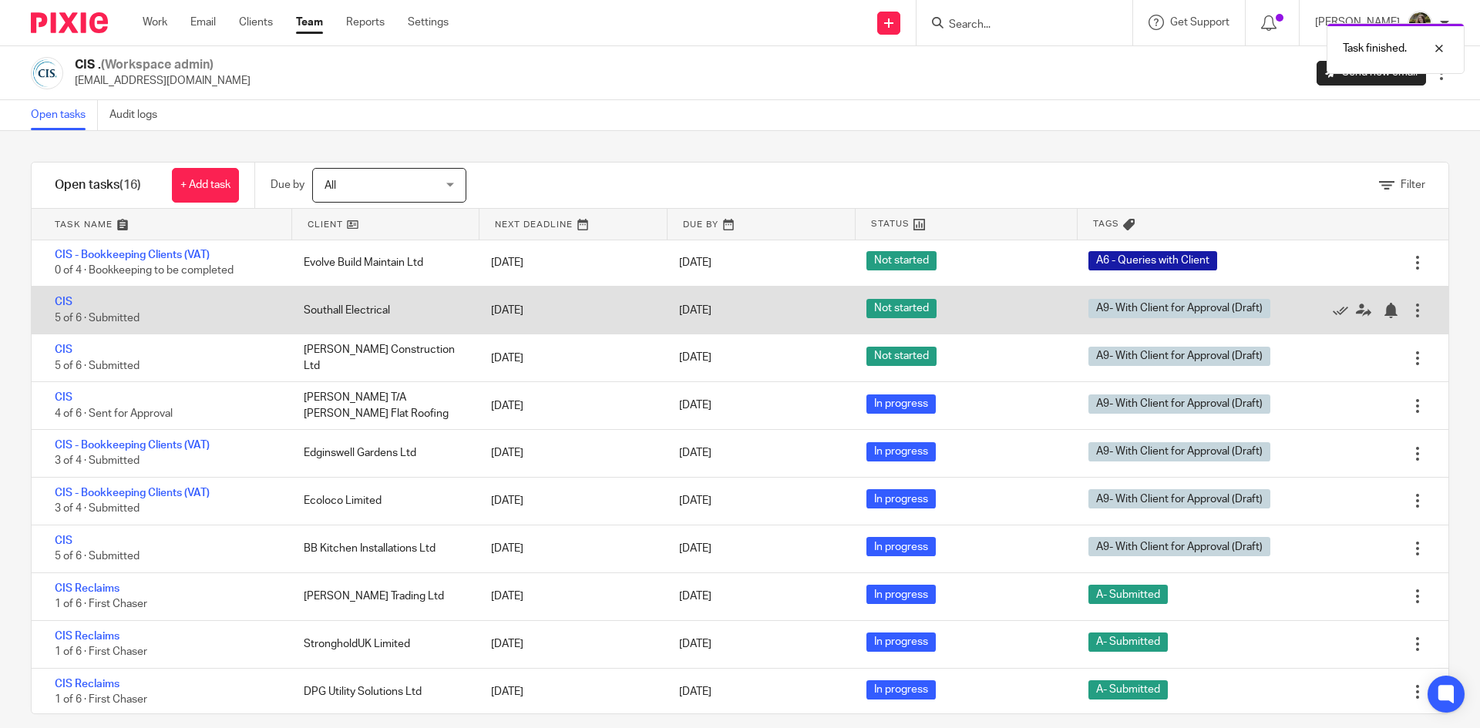
scroll to position [279, 0]
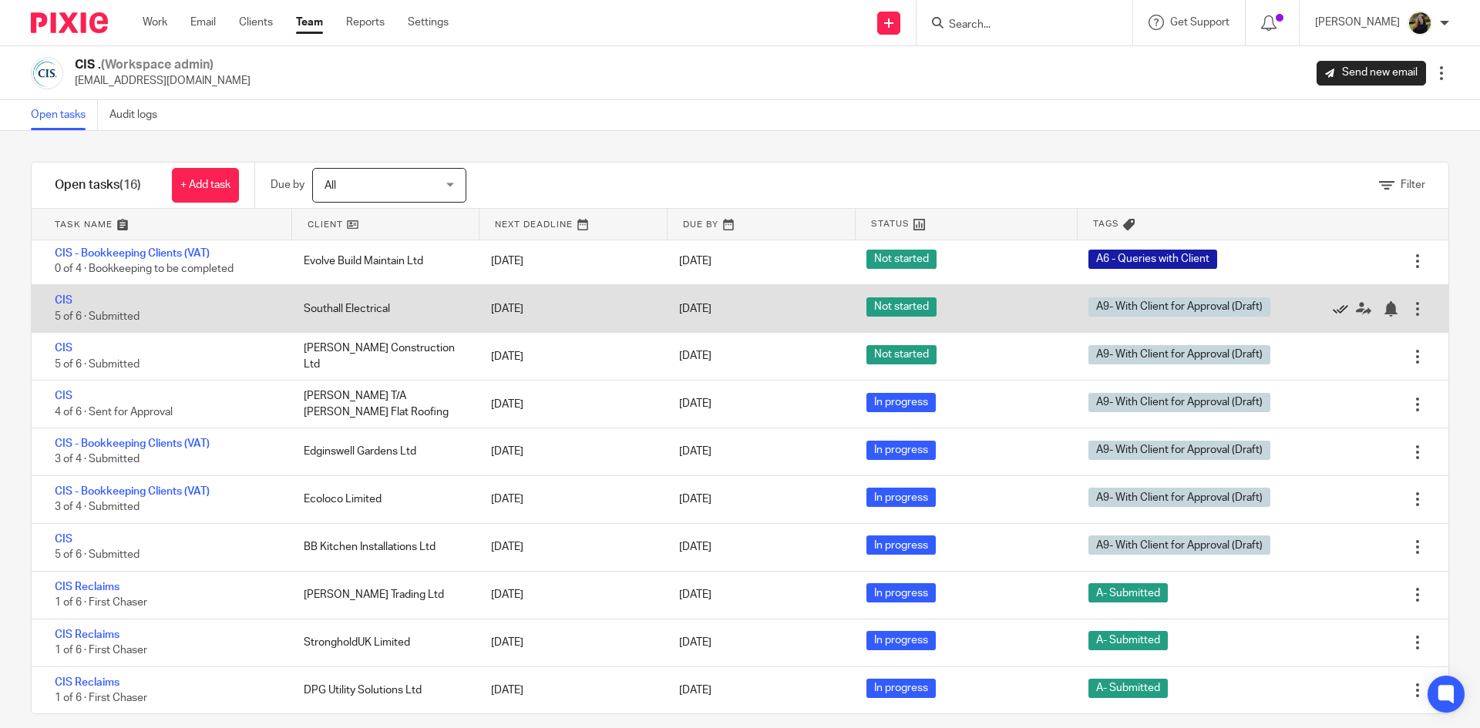
click at [1333, 302] on icon at bounding box center [1340, 308] width 15 height 15
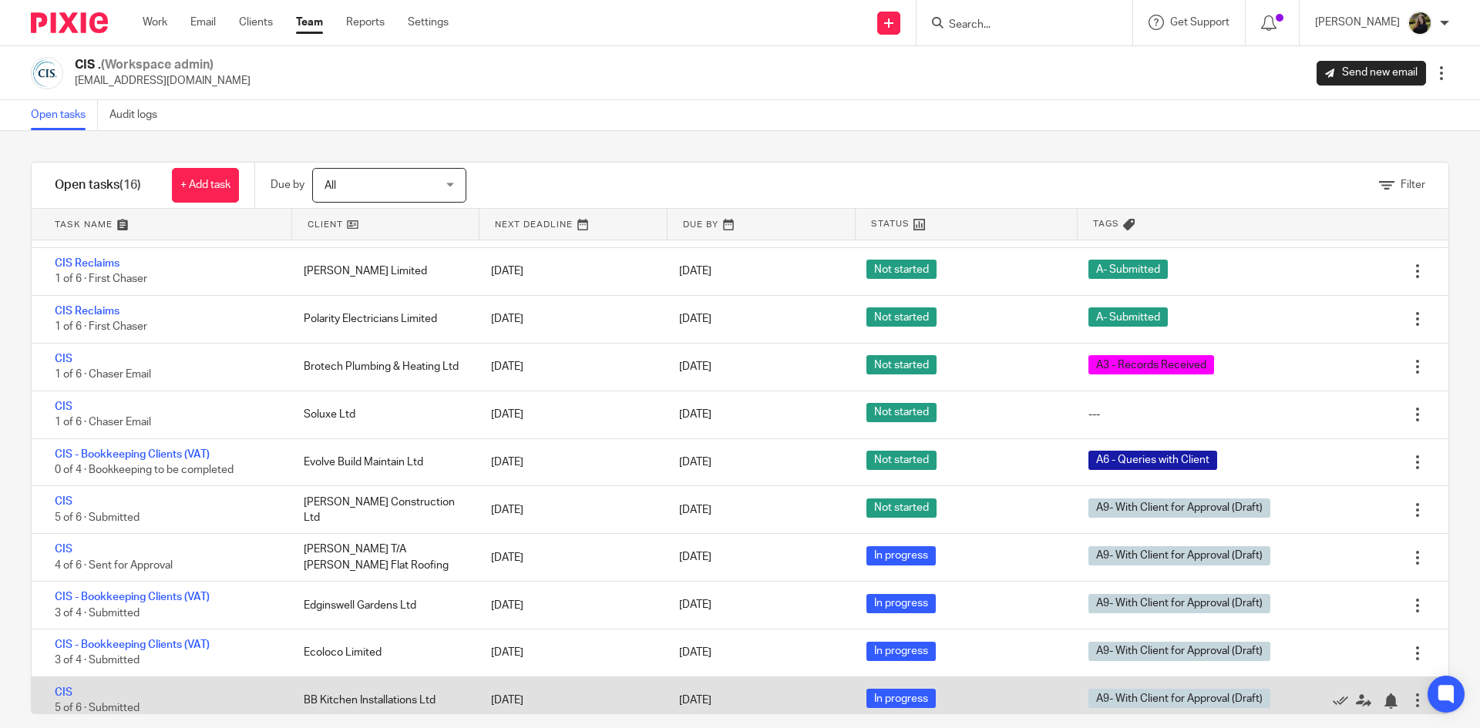
scroll to position [232, 0]
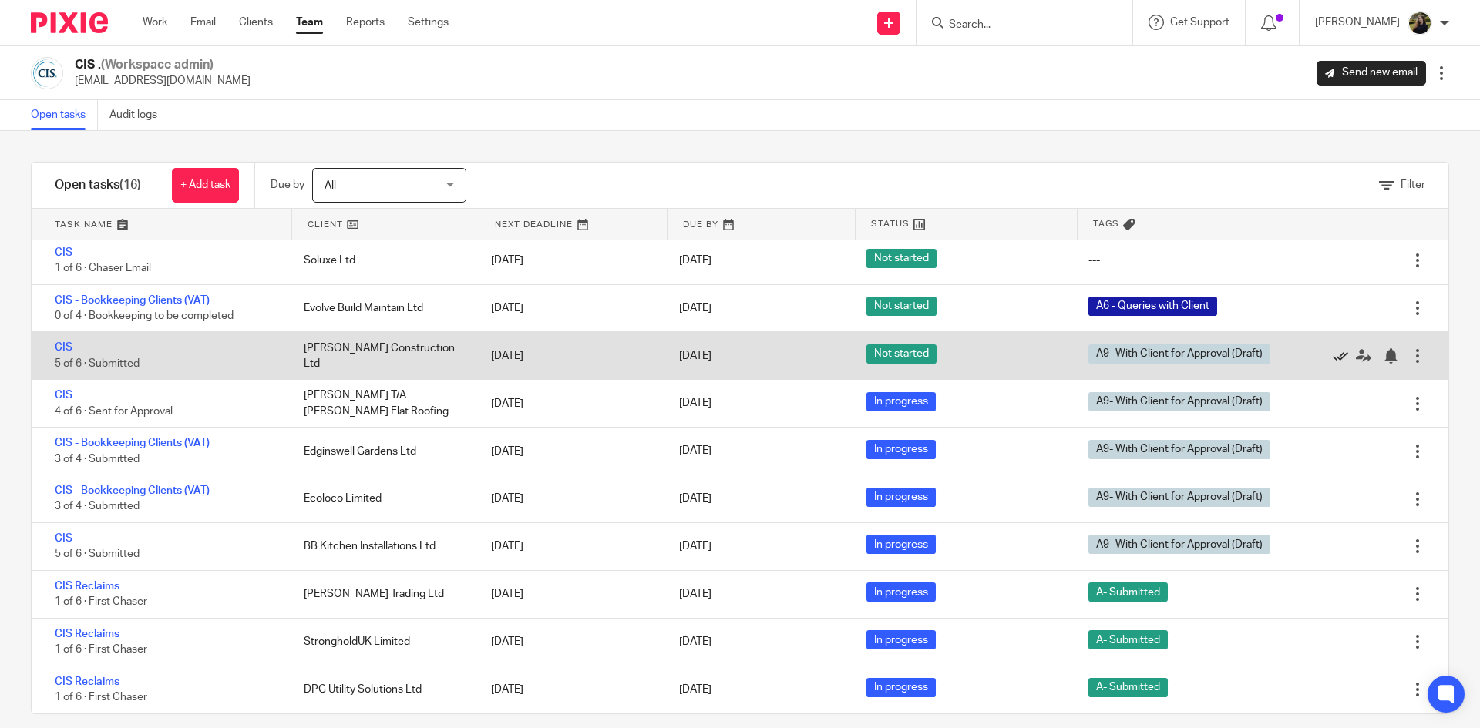
click at [1333, 357] on icon at bounding box center [1340, 355] width 15 height 15
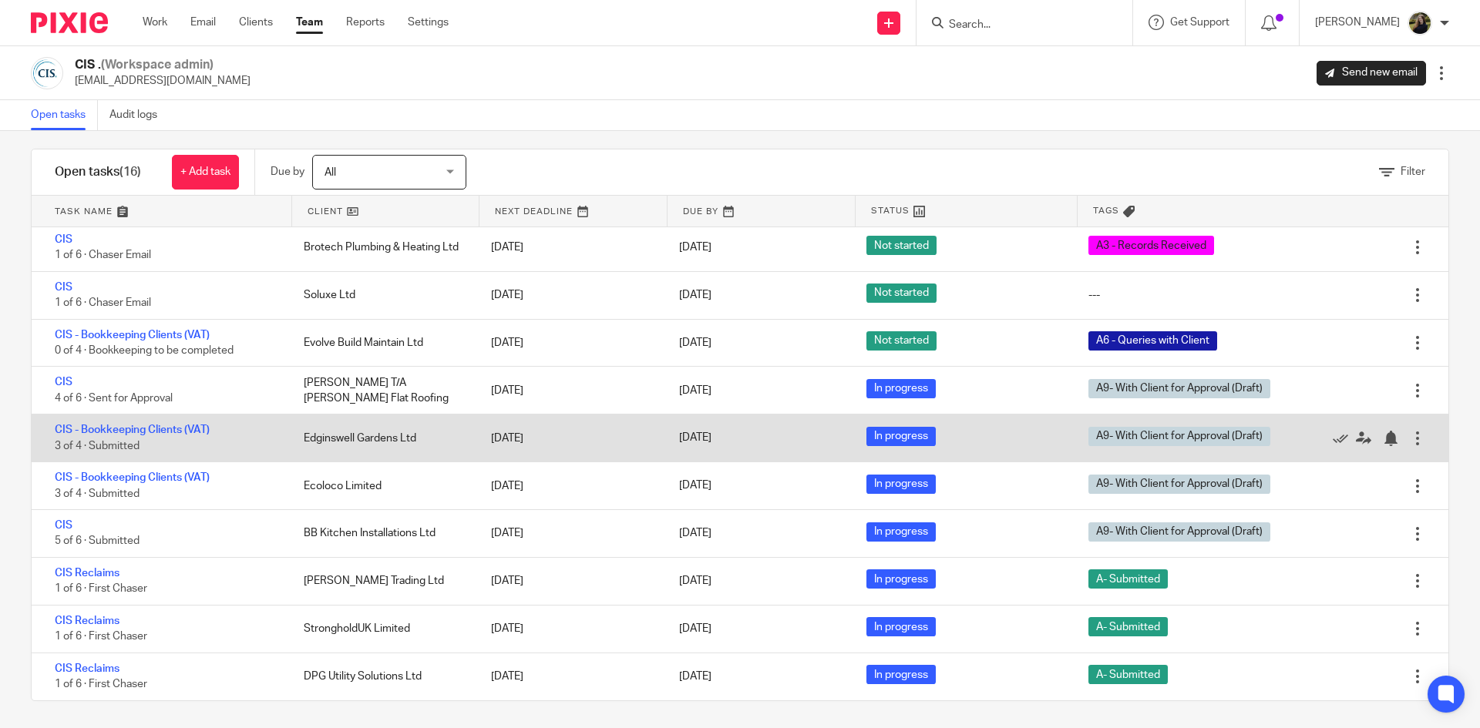
scroll to position [17, 0]
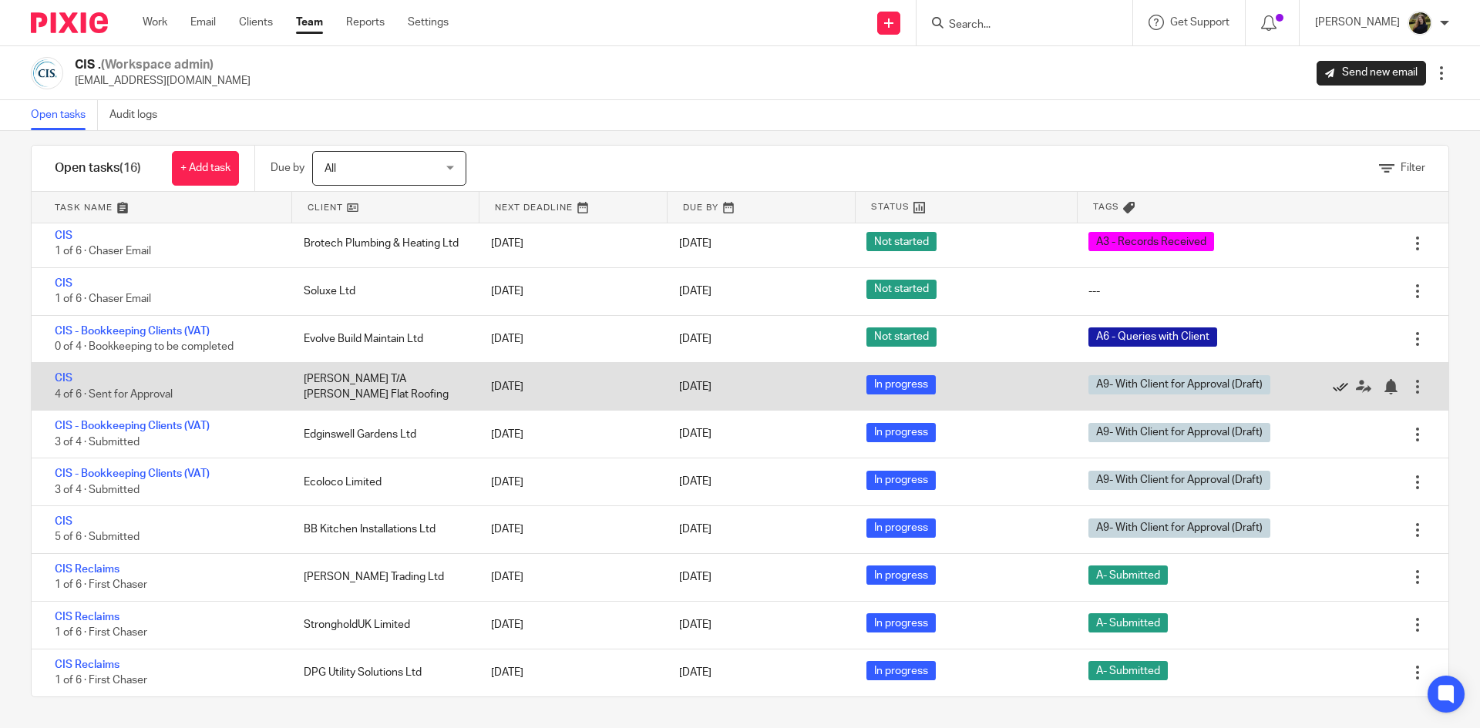
click at [1333, 389] on icon at bounding box center [1340, 386] width 15 height 15
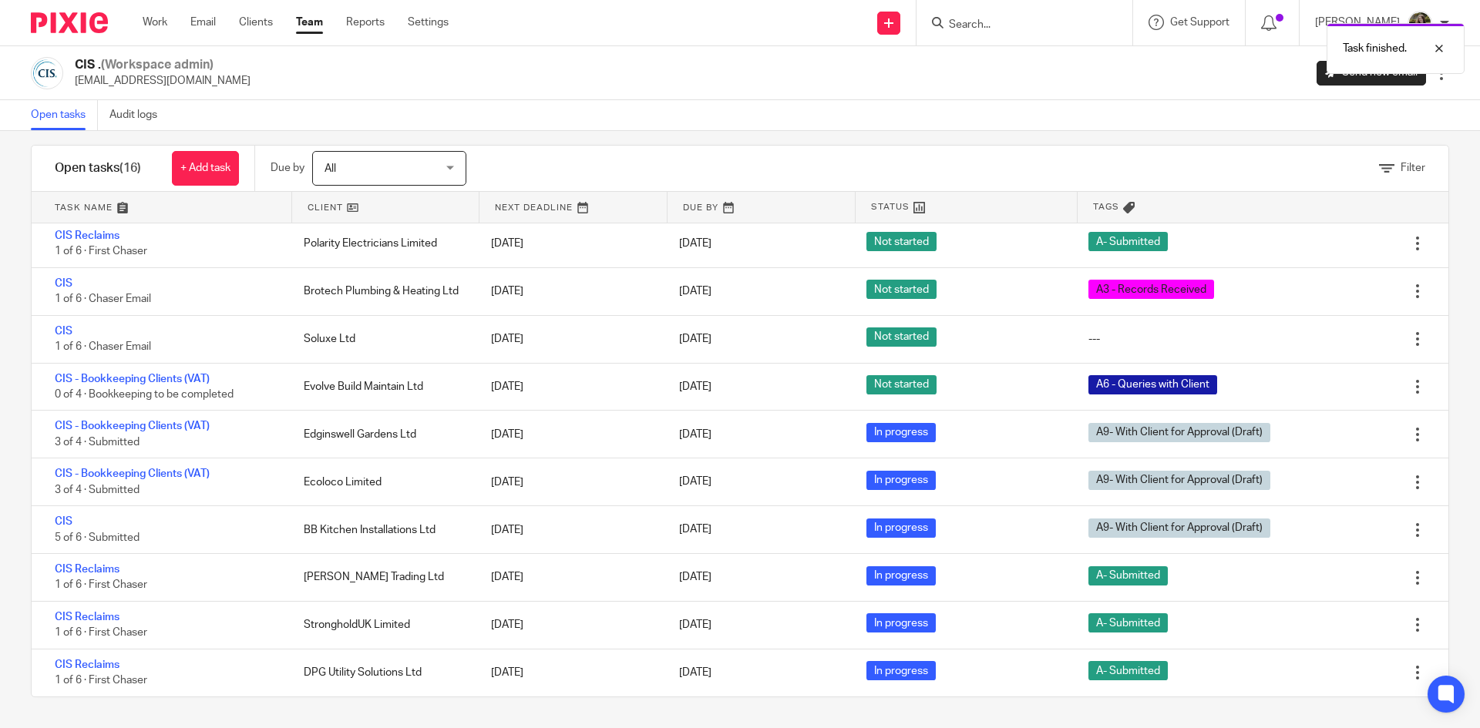
scroll to position [136, 0]
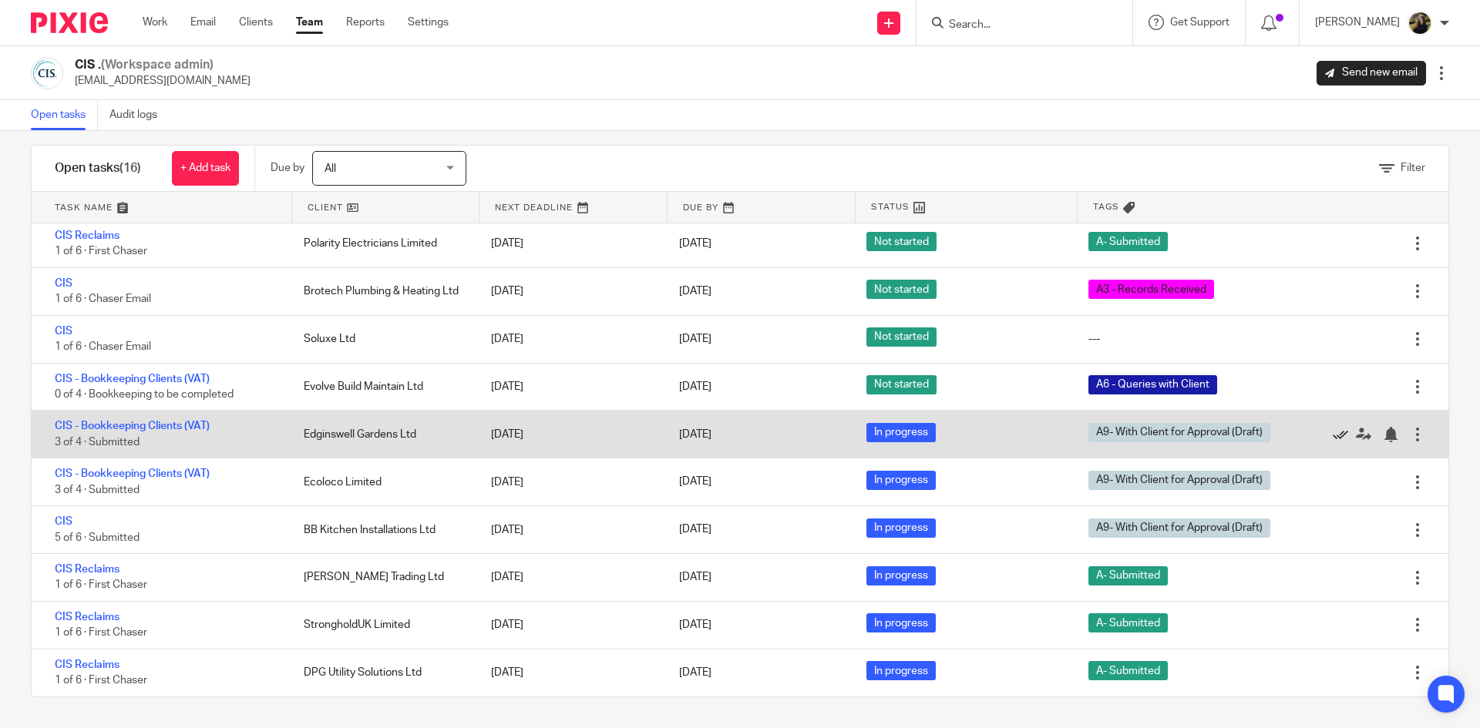
click at [1333, 438] on icon at bounding box center [1340, 434] width 15 height 15
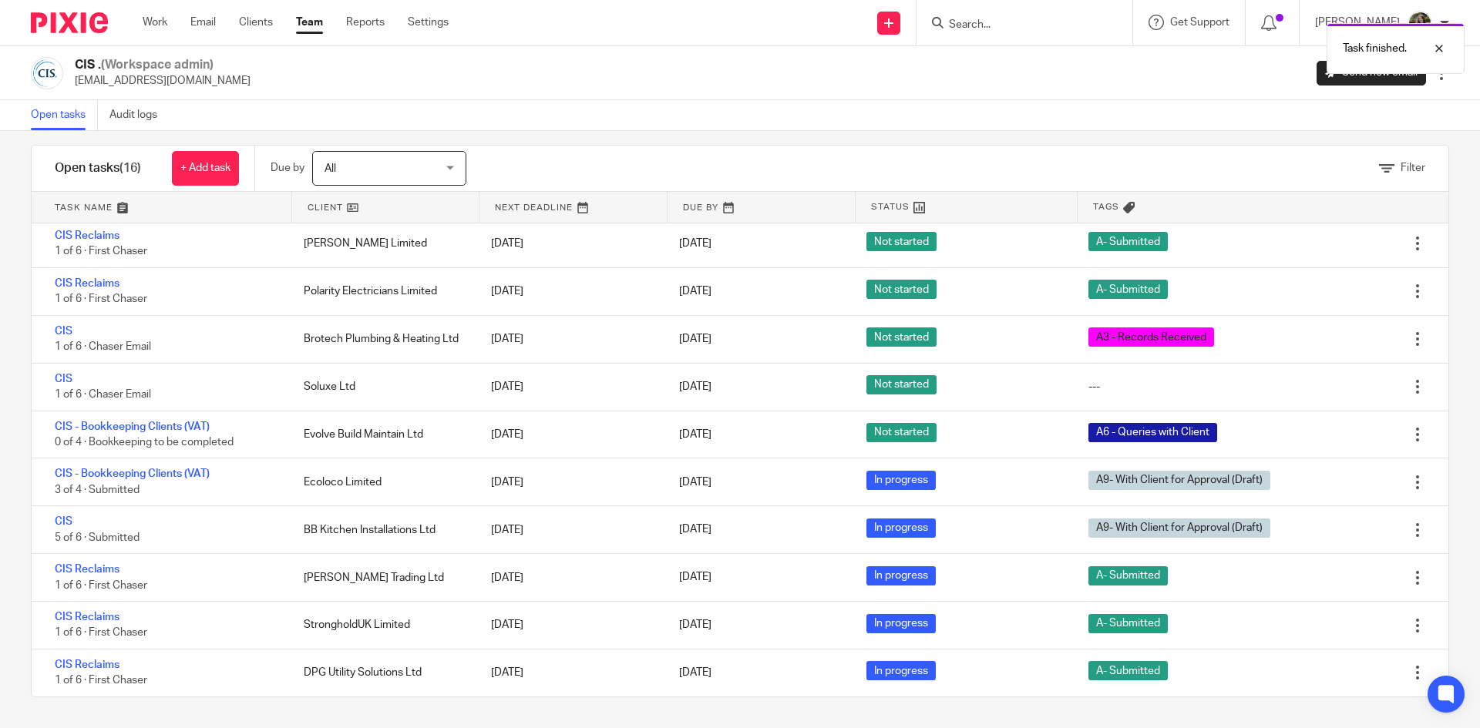
scroll to position [89, 0]
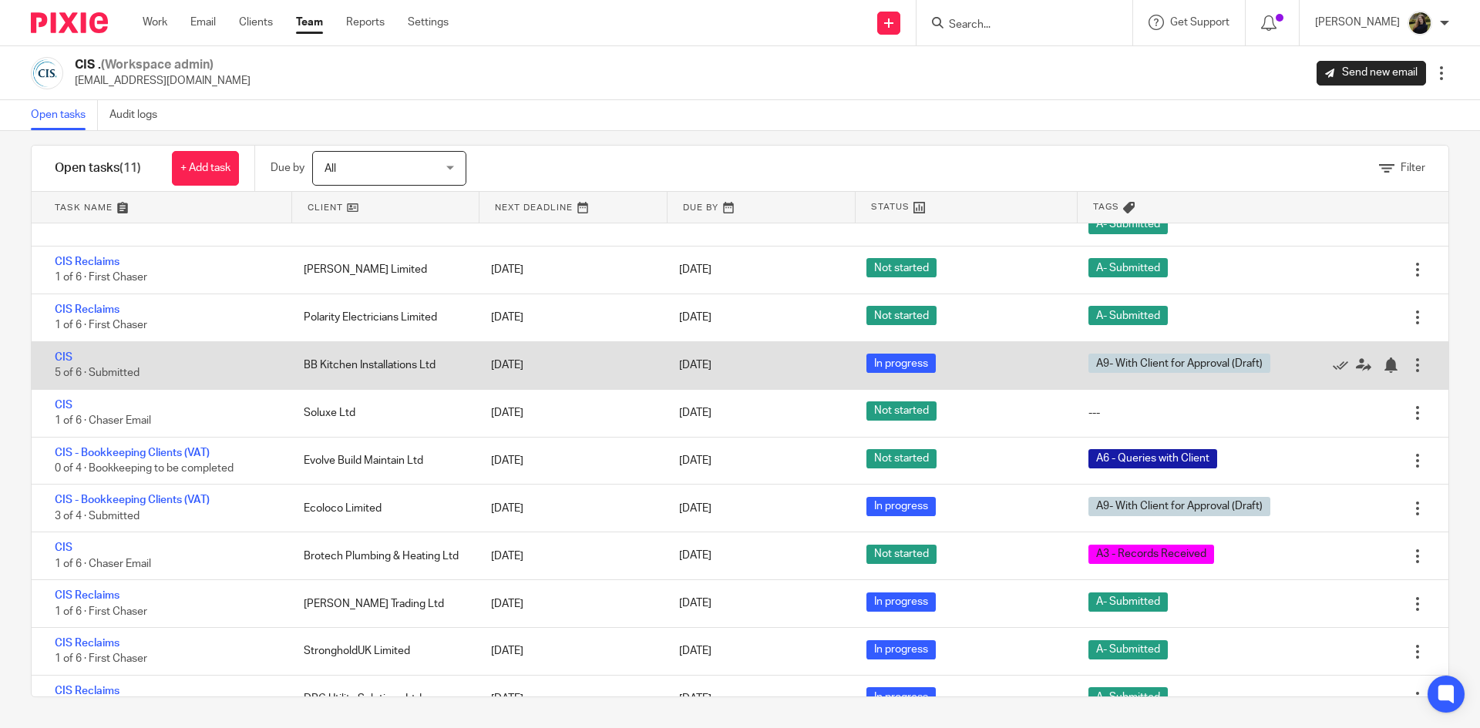
scroll to position [89, 0]
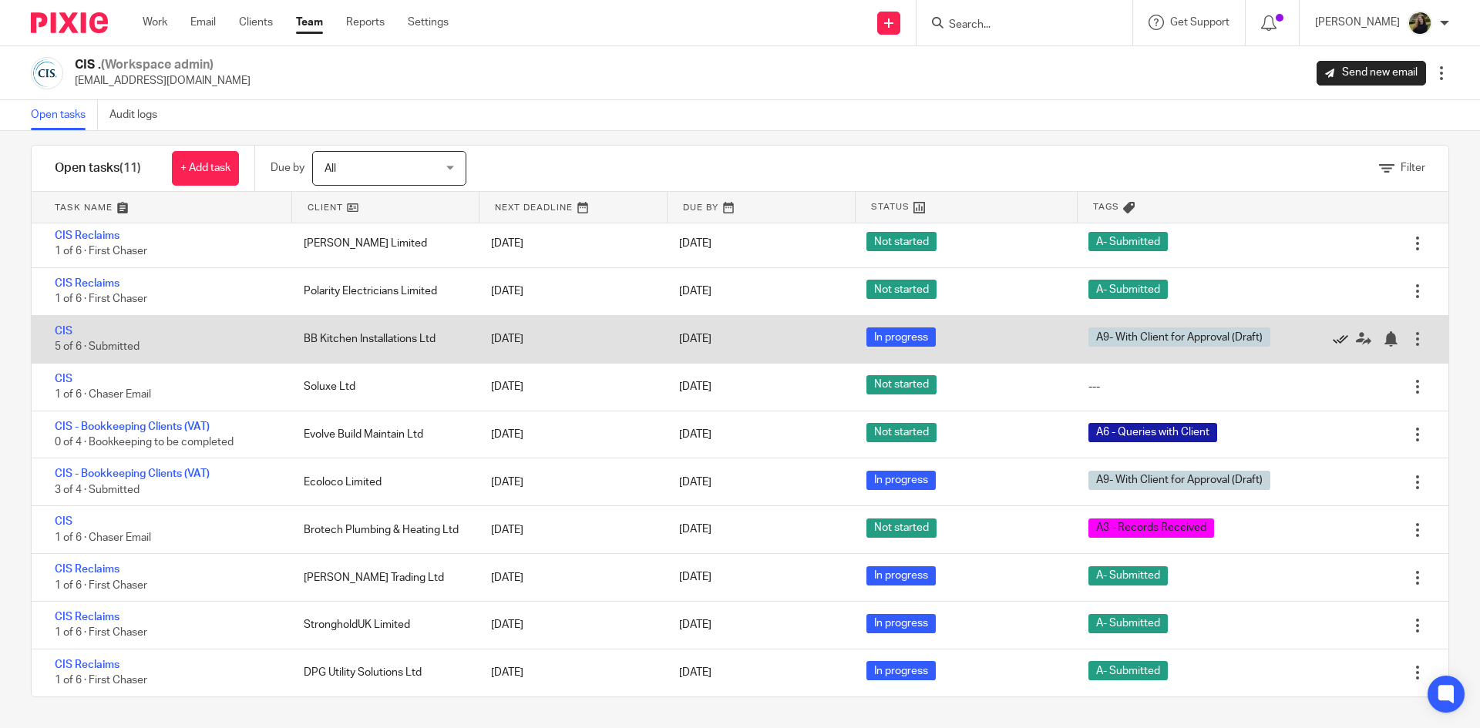
click at [1333, 335] on icon at bounding box center [1340, 338] width 15 height 15
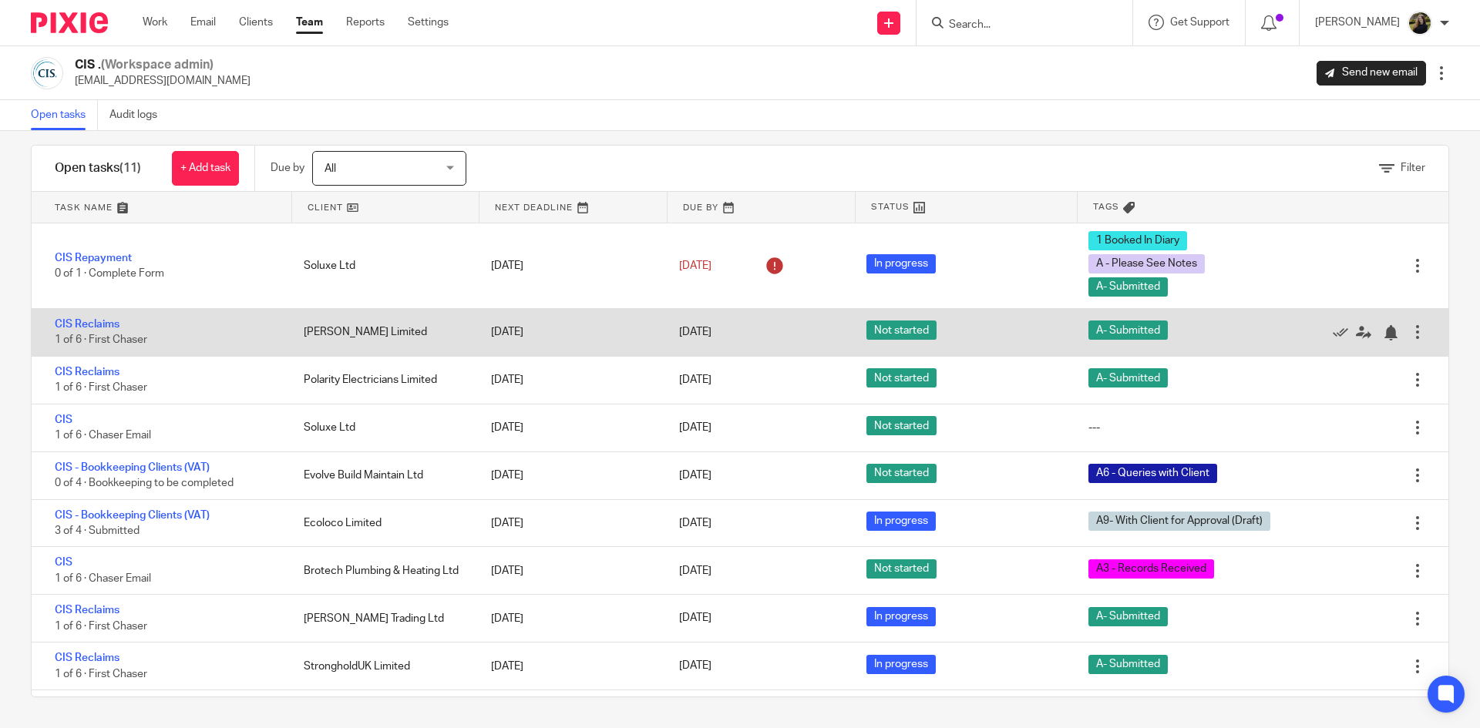
scroll to position [41, 0]
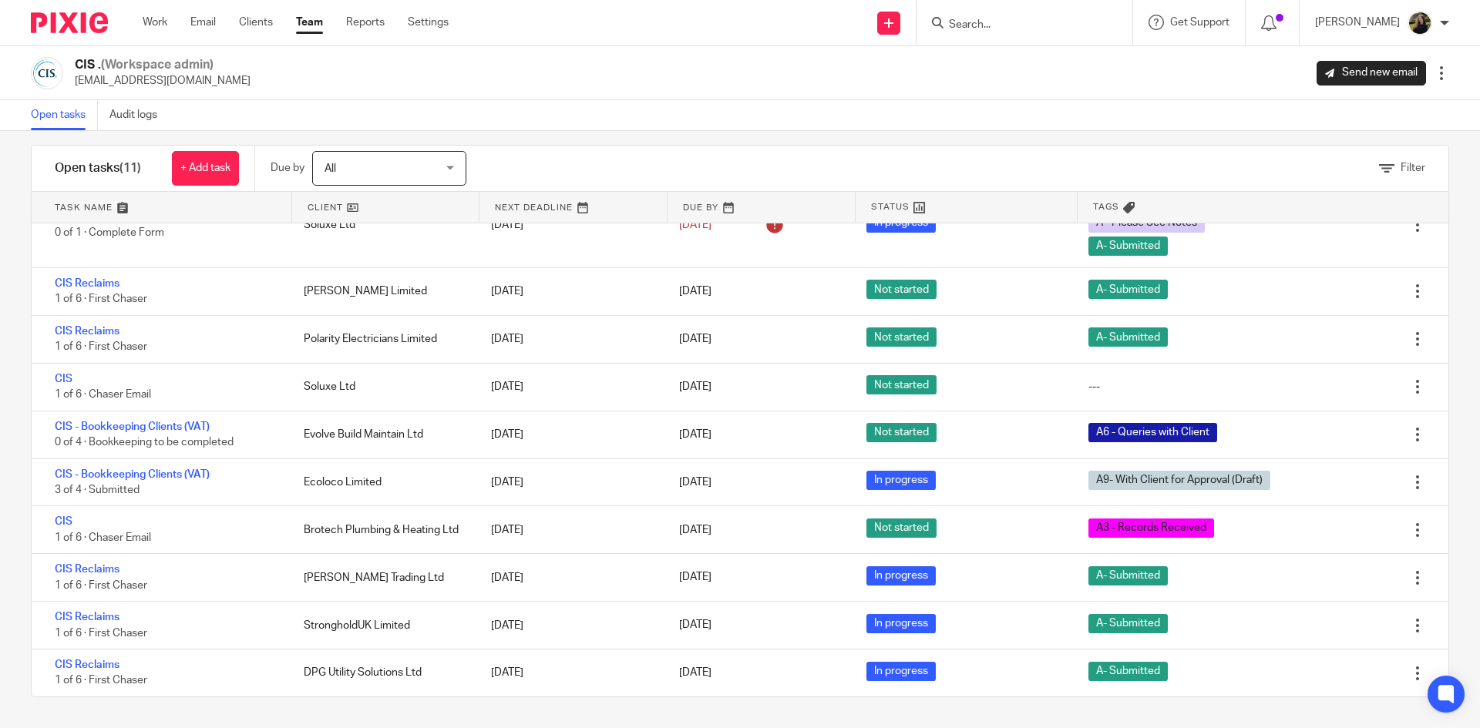
click at [989, 35] on div at bounding box center [1025, 22] width 216 height 45
click at [984, 21] on input "Search" at bounding box center [1016, 26] width 139 height 14
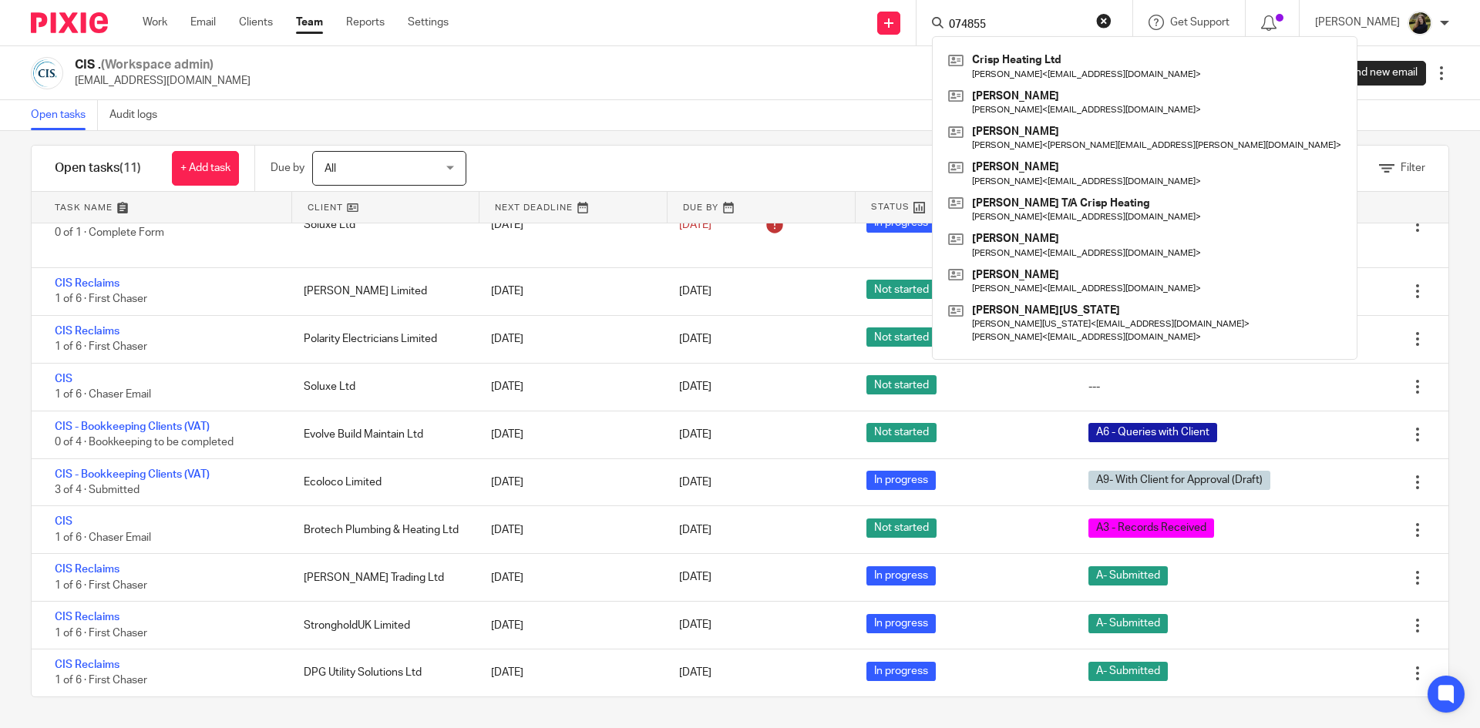
type input "074855"
click at [652, 38] on div "Send new email Create task Add client 074855 Crisp Heating Ltd Peter Crisp < ad…" at bounding box center [976, 22] width 1008 height 45
